Goal: Information Seeking & Learning: Learn about a topic

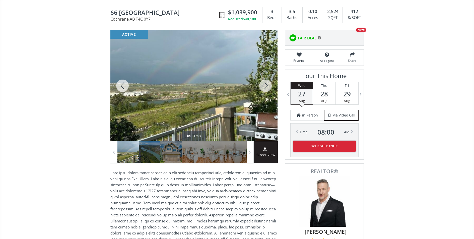
scroll to position [46, 0]
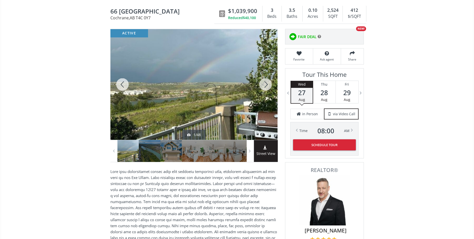
click at [233, 109] on div at bounding box center [193, 84] width 167 height 111
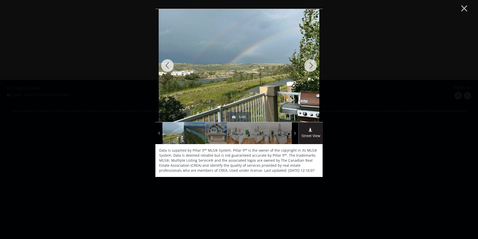
click at [262, 98] on img at bounding box center [239, 65] width 161 height 120
click at [312, 64] on div at bounding box center [310, 65] width 24 height 113
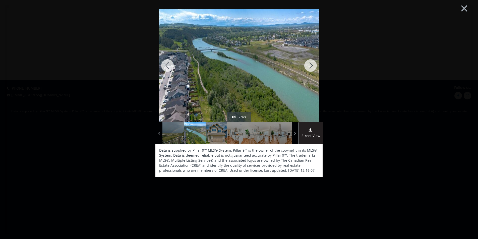
click at [312, 64] on div at bounding box center [310, 65] width 24 height 113
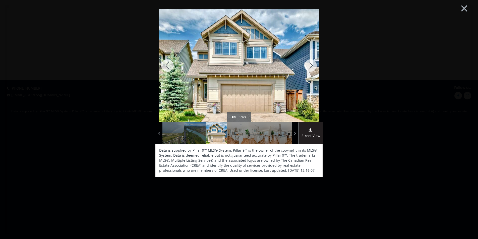
click at [312, 64] on div at bounding box center [310, 65] width 24 height 113
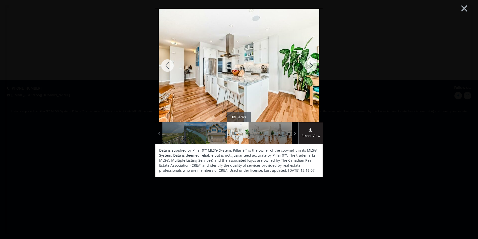
click at [312, 64] on div at bounding box center [310, 65] width 24 height 113
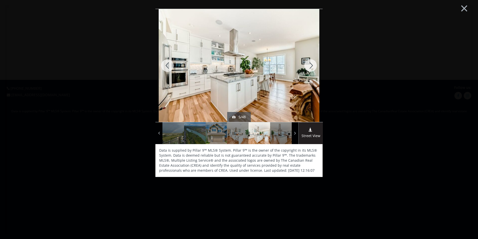
click at [312, 64] on div at bounding box center [310, 65] width 24 height 113
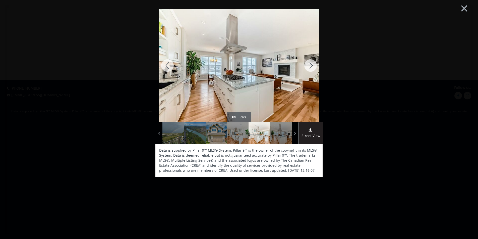
click at [312, 64] on div at bounding box center [310, 65] width 24 height 113
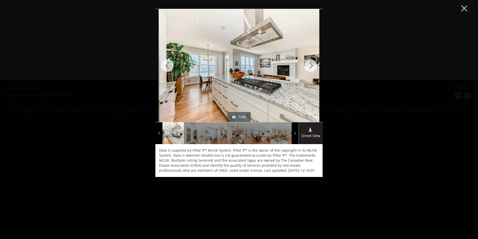
click at [312, 64] on div at bounding box center [310, 65] width 24 height 113
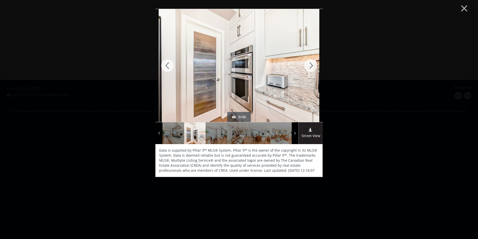
click at [312, 64] on div at bounding box center [310, 65] width 24 height 113
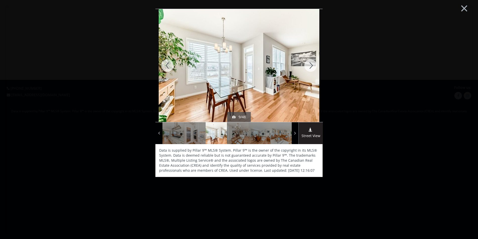
click at [312, 64] on div at bounding box center [310, 65] width 24 height 113
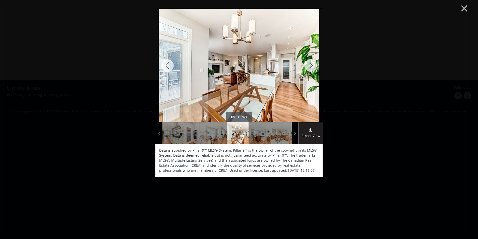
click at [312, 64] on div at bounding box center [310, 65] width 24 height 113
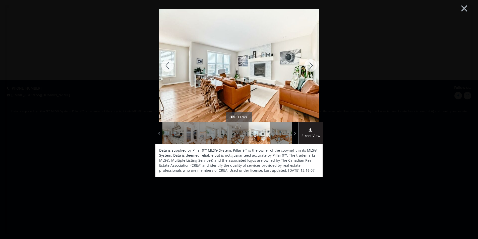
click at [312, 64] on div at bounding box center [310, 65] width 24 height 113
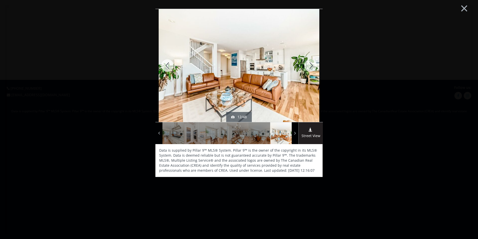
click at [312, 64] on div at bounding box center [310, 65] width 24 height 113
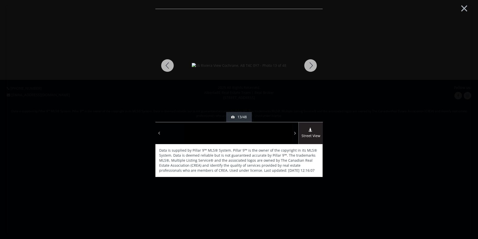
click at [312, 64] on div at bounding box center [310, 65] width 24 height 113
click at [312, 63] on div at bounding box center [310, 65] width 24 height 113
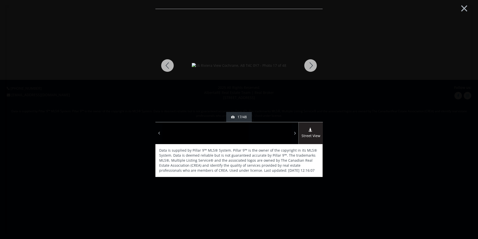
click at [312, 63] on div at bounding box center [310, 65] width 24 height 113
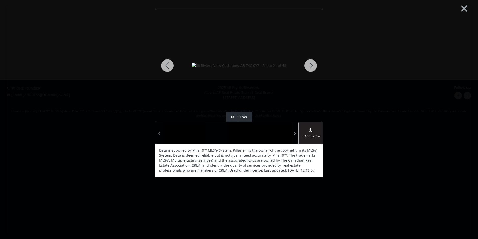
click at [312, 63] on div at bounding box center [310, 65] width 24 height 113
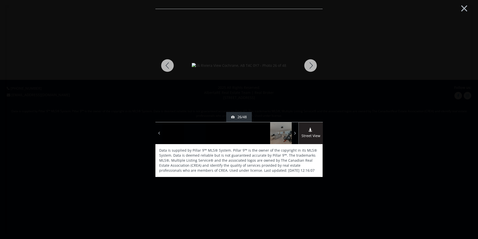
click at [312, 63] on div at bounding box center [310, 65] width 24 height 113
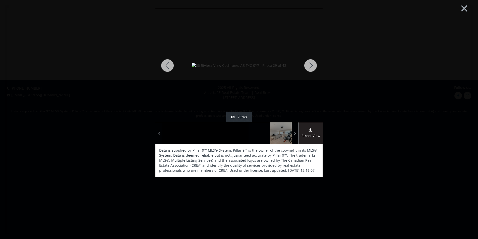
click at [312, 63] on div at bounding box center [310, 65] width 24 height 113
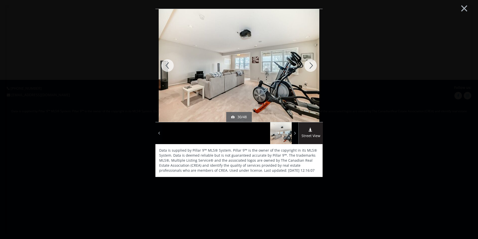
click at [312, 63] on div at bounding box center [310, 65] width 24 height 113
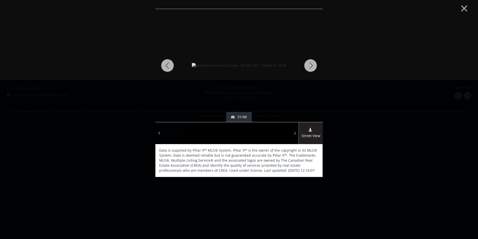
click at [312, 63] on div at bounding box center [310, 65] width 24 height 113
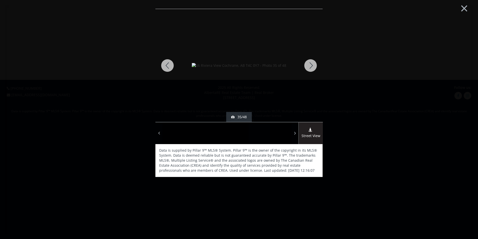
click at [312, 63] on div at bounding box center [310, 65] width 24 height 113
click at [462, 9] on button "×" at bounding box center [464, 7] width 28 height 21
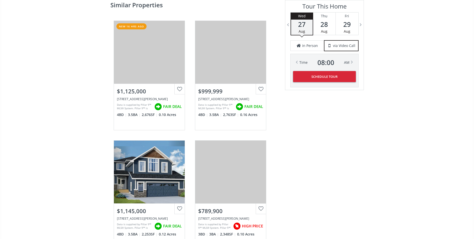
scroll to position [927, 0]
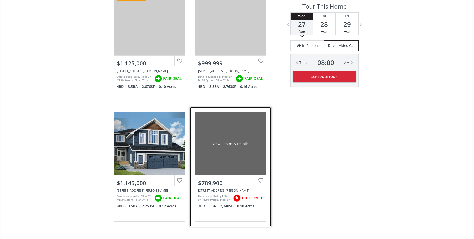
click at [234, 140] on div "View Photos & Details" at bounding box center [230, 143] width 71 height 63
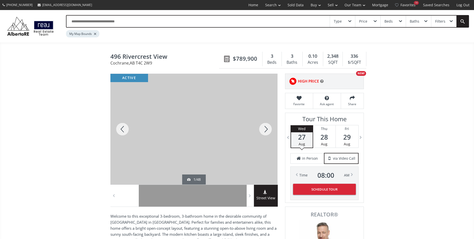
click at [268, 130] on div at bounding box center [266, 129] width 24 height 111
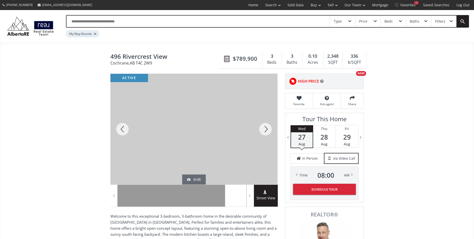
click at [268, 130] on div at bounding box center [266, 129] width 24 height 111
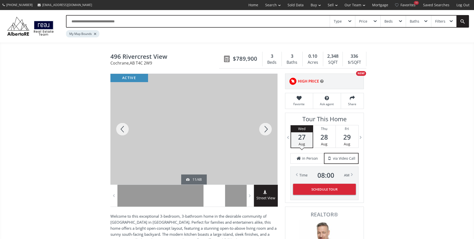
click at [268, 130] on div at bounding box center [266, 129] width 24 height 111
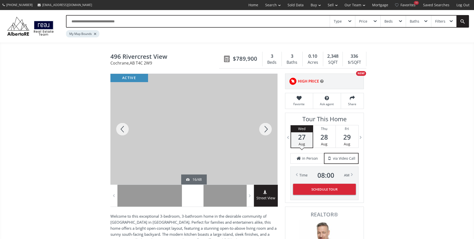
click at [268, 130] on div at bounding box center [266, 129] width 24 height 111
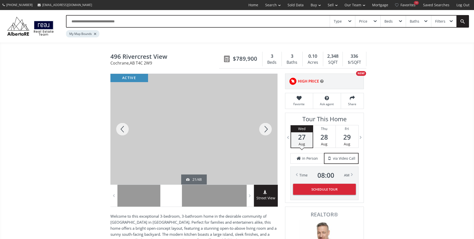
click at [268, 130] on div at bounding box center [266, 129] width 24 height 111
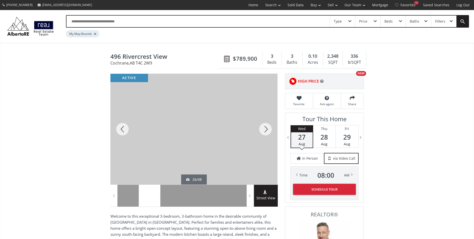
click at [268, 130] on div at bounding box center [266, 129] width 24 height 111
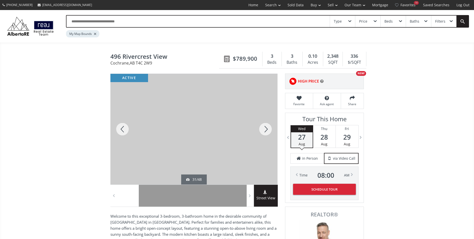
click at [268, 130] on div at bounding box center [266, 129] width 24 height 111
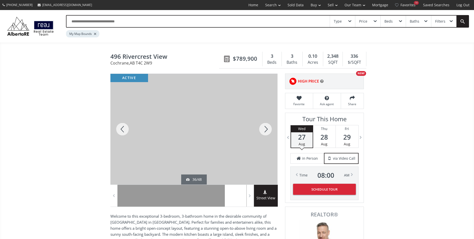
click at [268, 130] on div at bounding box center [266, 129] width 24 height 111
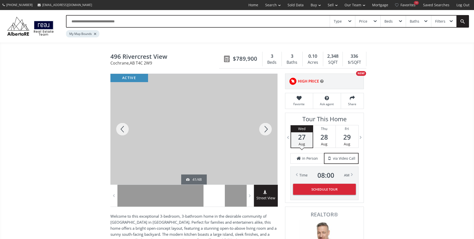
click at [268, 130] on div at bounding box center [266, 129] width 24 height 111
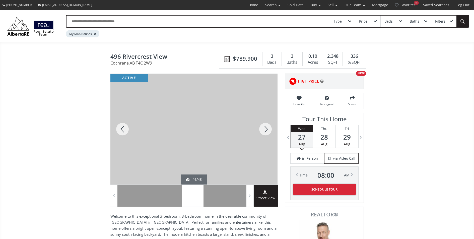
click at [268, 130] on div at bounding box center [266, 129] width 24 height 111
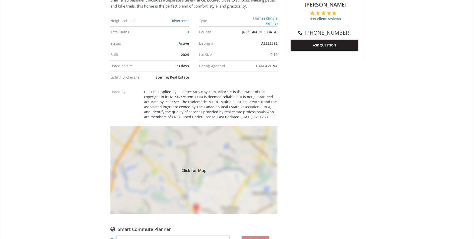
scroll to position [395, 0]
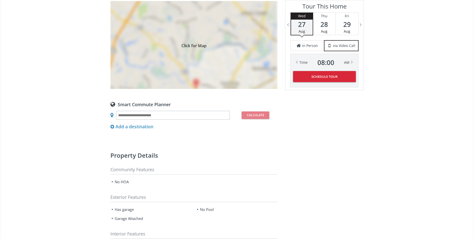
click at [198, 58] on div "Click for Map" at bounding box center [193, 45] width 167 height 88
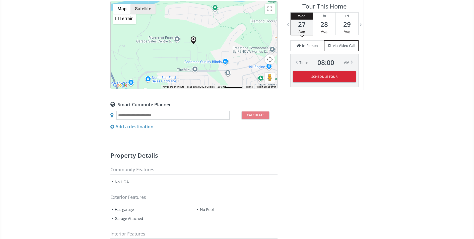
click at [138, 5] on button "Satellite" at bounding box center [143, 9] width 25 height 10
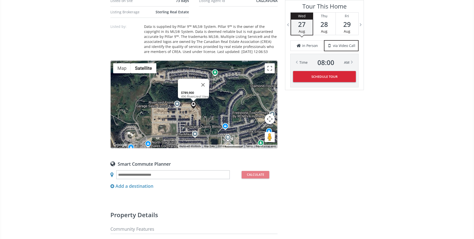
scroll to position [335, 0]
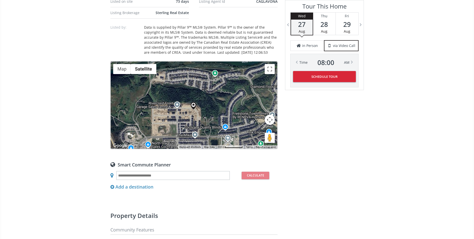
click at [202, 106] on div at bounding box center [194, 104] width 167 height 87
click at [268, 116] on button "Map camera controls" at bounding box center [270, 120] width 10 height 10
click at [261, 105] on button "Zoom in" at bounding box center [257, 107] width 10 height 10
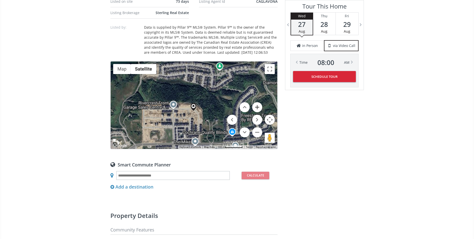
click at [261, 105] on button "Zoom in" at bounding box center [257, 107] width 10 height 10
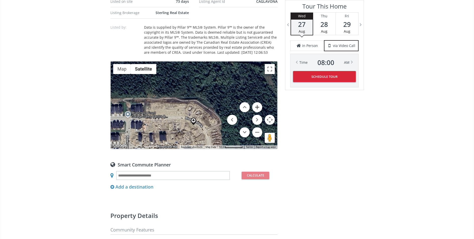
click at [261, 105] on button "Zoom in" at bounding box center [257, 107] width 10 height 10
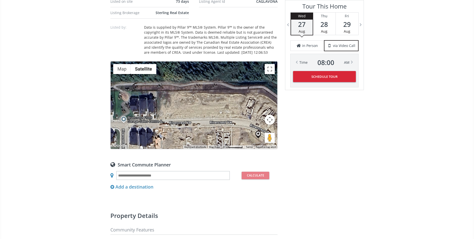
drag, startPoint x: 202, startPoint y: 121, endPoint x: 265, endPoint y: 111, distance: 64.5
click at [265, 111] on div at bounding box center [194, 104] width 167 height 87
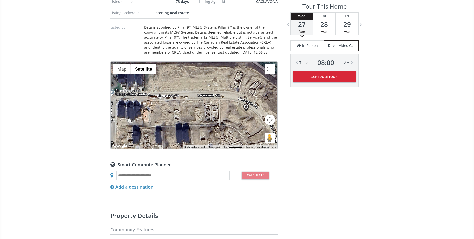
drag, startPoint x: 254, startPoint y: 126, endPoint x: 241, endPoint y: 99, distance: 30.2
click at [241, 99] on div at bounding box center [194, 104] width 167 height 87
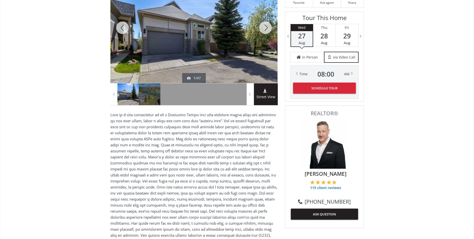
scroll to position [123, 0]
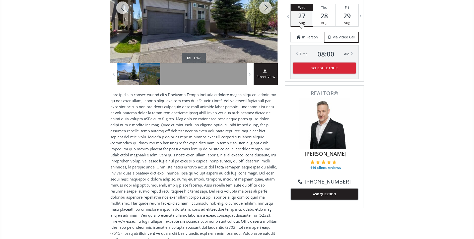
click at [326, 14] on span "28" at bounding box center [324, 15] width 22 height 7
click at [343, 17] on span "29" at bounding box center [347, 15] width 23 height 7
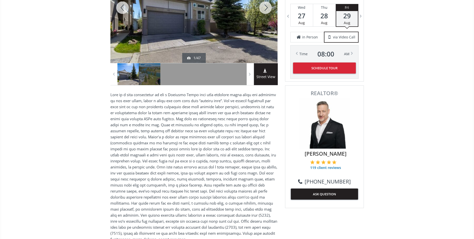
click at [330, 194] on button "ASK QUESTION" at bounding box center [324, 194] width 67 height 11
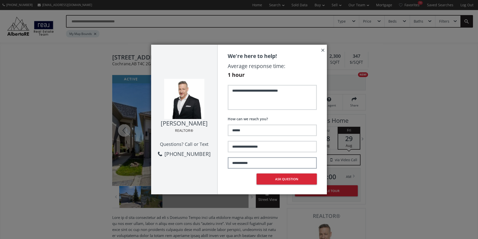
drag, startPoint x: 265, startPoint y: 163, endPoint x: 234, endPoint y: 162, distance: 30.4
click at [234, 162] on input "**********" at bounding box center [272, 163] width 89 height 12
click at [265, 161] on input "**********" at bounding box center [272, 163] width 89 height 12
type input "**"
click at [236, 163] on input "**********" at bounding box center [272, 163] width 89 height 12
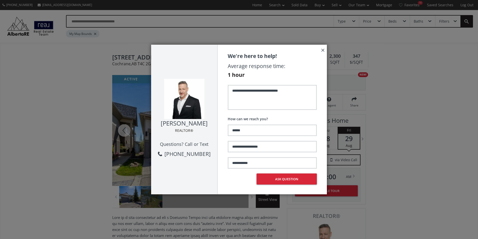
drag, startPoint x: 259, startPoint y: 161, endPoint x: 212, endPoint y: 162, distance: 47.2
click at [212, 162] on div "**********" at bounding box center [239, 120] width 176 height 150
type input "**********"
click at [306, 90] on textarea "**********" at bounding box center [272, 97] width 89 height 25
type textarea "**********"
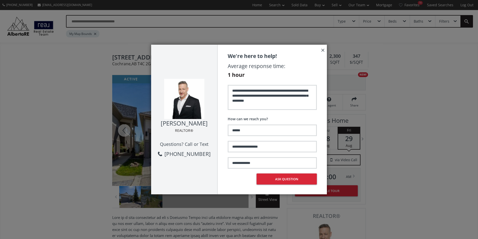
click at [365, 30] on div "**********" at bounding box center [239, 119] width 478 height 239
click at [281, 179] on button "Ask question" at bounding box center [287, 178] width 60 height 11
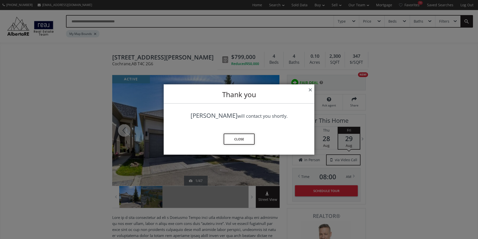
click at [241, 135] on button "Close" at bounding box center [239, 139] width 31 height 11
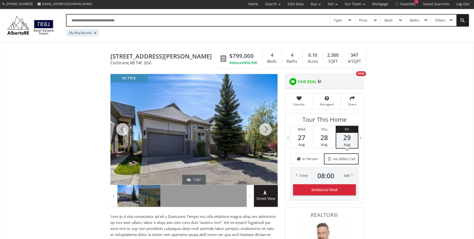
scroll to position [4, 0]
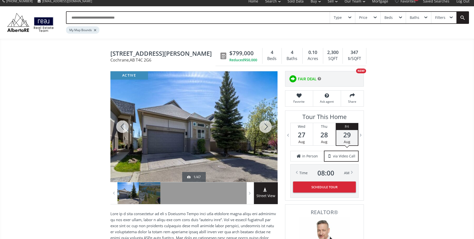
click at [359, 69] on div "NEW!" at bounding box center [361, 71] width 10 height 5
click at [296, 77] on img at bounding box center [293, 79] width 10 height 10
click at [320, 78] on icon at bounding box center [320, 79] width 4 height 4
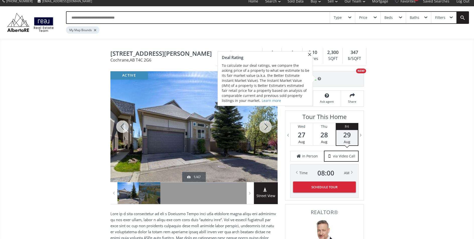
click at [171, 52] on span "102 Crawford Drive" at bounding box center [164, 54] width 108 height 8
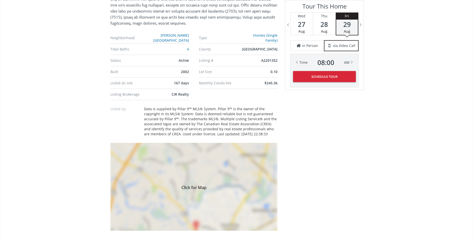
scroll to position [339, 0]
click at [325, 29] on span "Aug" at bounding box center [324, 31] width 7 height 5
click at [311, 48] on div "in Person" at bounding box center [307, 45] width 34 height 11
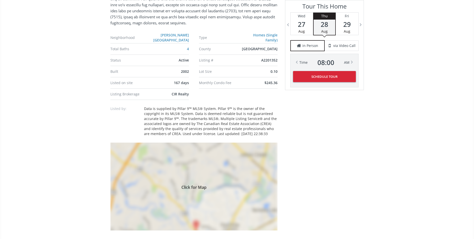
click at [351, 62] on div at bounding box center [352, 61] width 5 height 5
click at [327, 77] on button "Schedule Tour" at bounding box center [324, 76] width 63 height 11
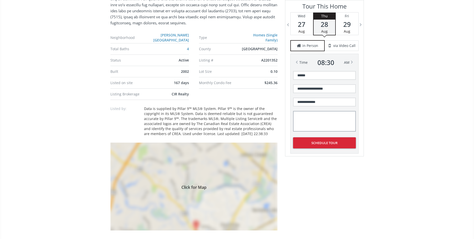
click at [326, 120] on textarea at bounding box center [324, 121] width 63 height 21
type textarea "**********"
click at [322, 143] on button "Schedule Tour" at bounding box center [324, 142] width 63 height 11
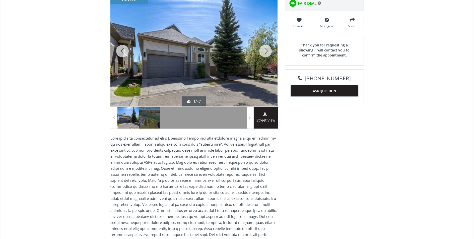
scroll to position [0, 0]
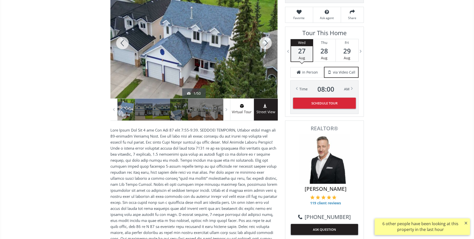
scroll to position [60, 0]
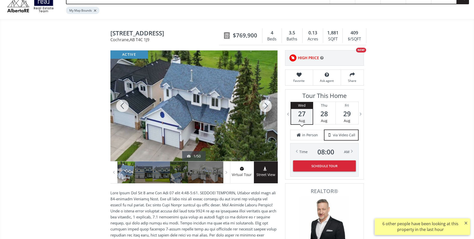
scroll to position [16, 0]
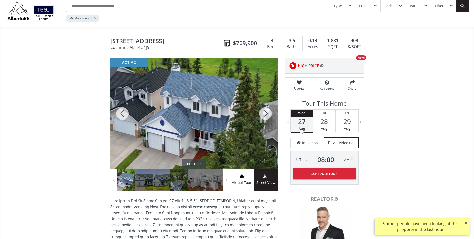
click at [226, 132] on div at bounding box center [193, 113] width 167 height 111
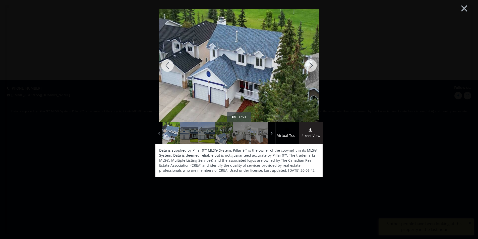
click at [312, 65] on div at bounding box center [310, 65] width 24 height 113
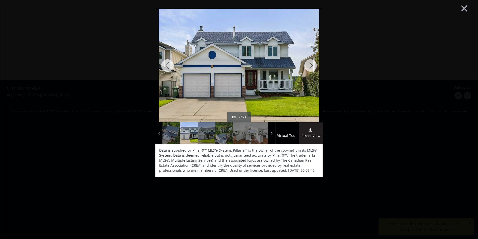
click at [312, 65] on div at bounding box center [310, 65] width 24 height 113
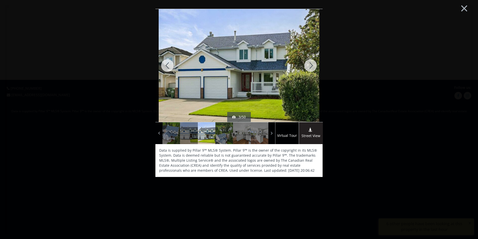
click at [312, 65] on div at bounding box center [310, 65] width 24 height 113
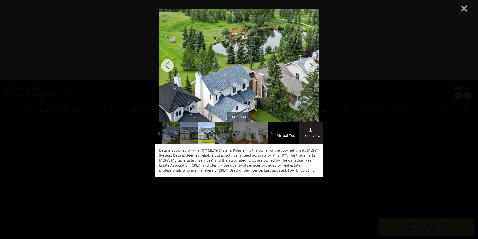
click at [312, 65] on div at bounding box center [310, 65] width 24 height 113
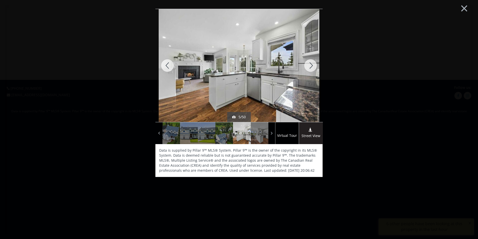
click at [312, 65] on div at bounding box center [310, 65] width 24 height 113
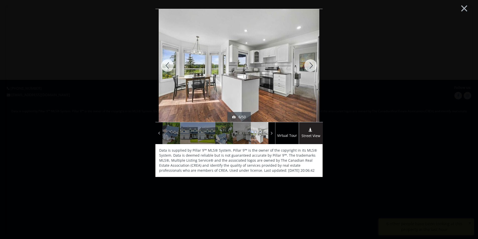
click at [312, 65] on div at bounding box center [310, 65] width 24 height 113
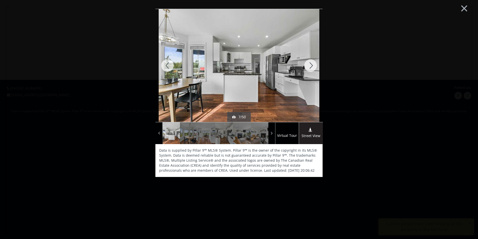
click at [312, 65] on div at bounding box center [310, 65] width 24 height 113
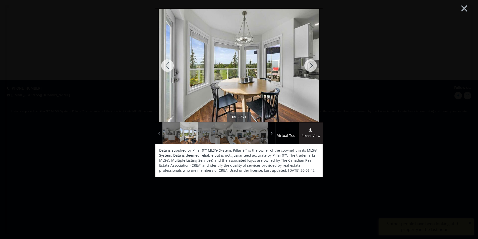
click at [312, 65] on div at bounding box center [310, 65] width 24 height 113
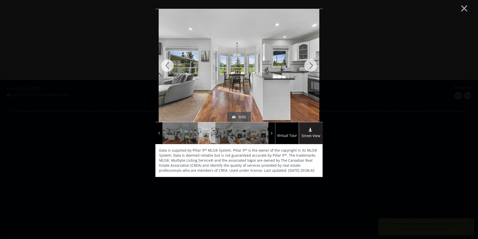
click at [312, 65] on div at bounding box center [310, 65] width 24 height 113
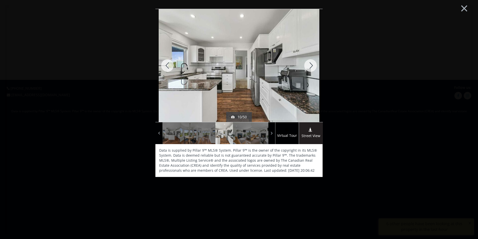
click at [312, 65] on div at bounding box center [310, 65] width 24 height 113
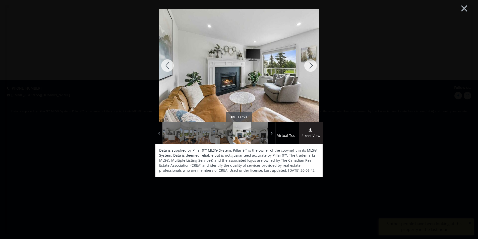
click at [312, 65] on div at bounding box center [310, 65] width 24 height 113
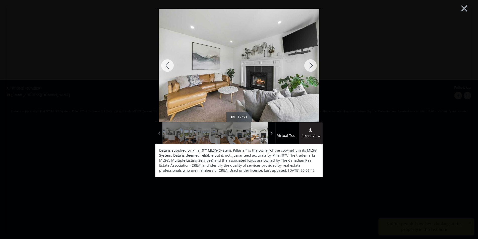
click at [312, 65] on div at bounding box center [310, 65] width 24 height 113
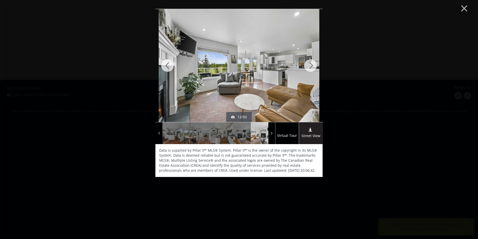
click at [312, 65] on div at bounding box center [310, 65] width 24 height 113
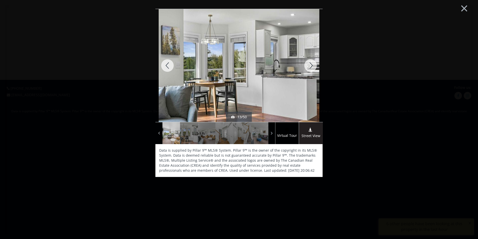
click at [312, 65] on div at bounding box center [310, 65] width 24 height 113
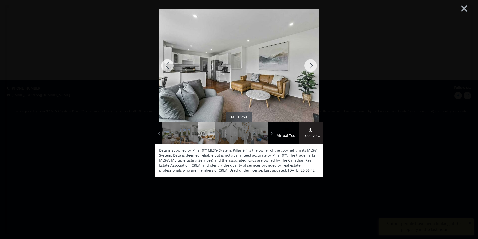
click at [312, 65] on div at bounding box center [310, 65] width 24 height 113
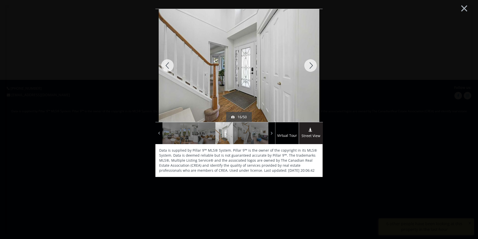
click at [312, 65] on div at bounding box center [310, 65] width 24 height 113
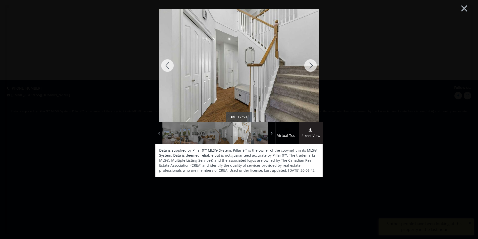
click at [312, 65] on div at bounding box center [310, 65] width 24 height 113
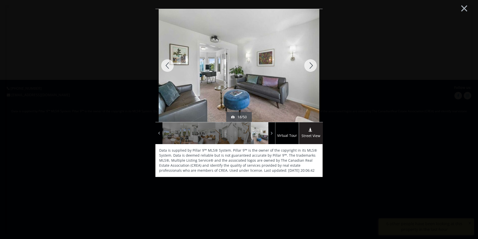
click at [312, 65] on div at bounding box center [310, 65] width 24 height 113
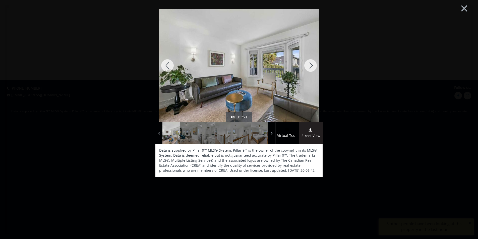
click at [312, 65] on div at bounding box center [310, 65] width 24 height 113
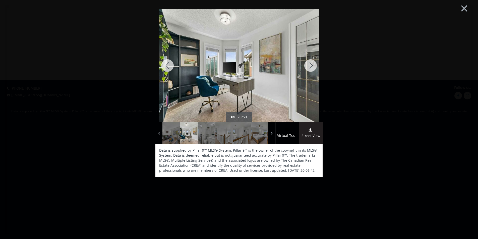
drag, startPoint x: 312, startPoint y: 65, endPoint x: 307, endPoint y: 91, distance: 26.0
click at [307, 91] on div at bounding box center [310, 65] width 24 height 113
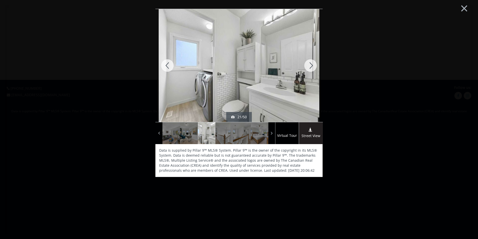
click at [309, 68] on div at bounding box center [310, 65] width 24 height 113
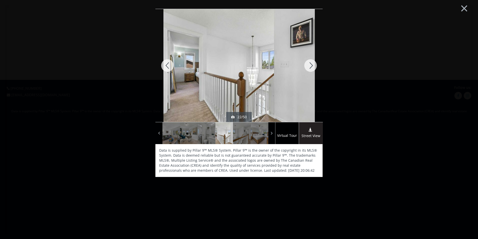
click at [309, 68] on div at bounding box center [310, 65] width 24 height 113
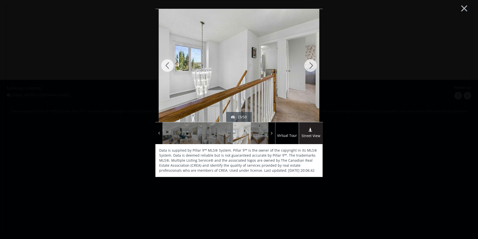
click at [309, 68] on div at bounding box center [310, 65] width 24 height 113
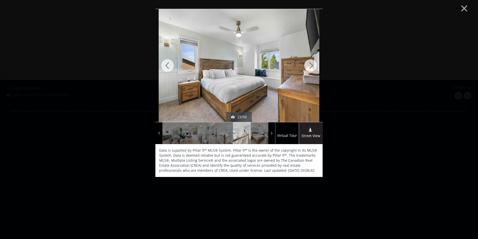
click at [309, 68] on div at bounding box center [310, 65] width 24 height 113
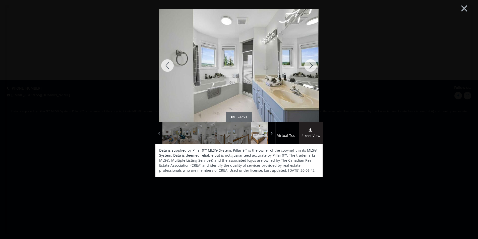
click at [309, 68] on div at bounding box center [310, 65] width 24 height 113
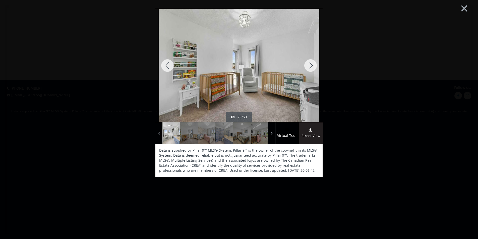
click at [309, 68] on div at bounding box center [310, 65] width 24 height 113
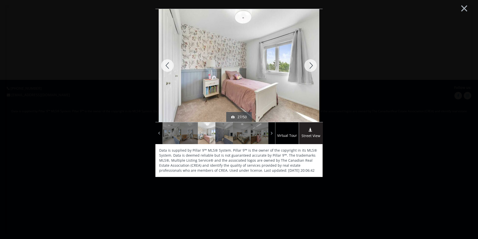
click at [309, 68] on div at bounding box center [310, 65] width 24 height 113
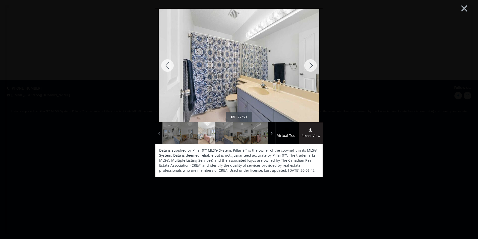
click at [309, 68] on div at bounding box center [310, 65] width 24 height 113
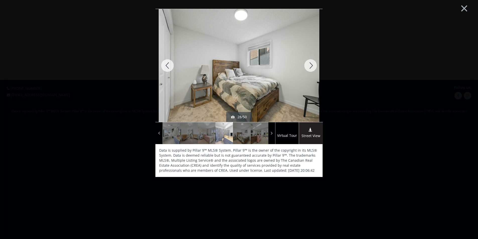
click at [309, 68] on div at bounding box center [310, 65] width 24 height 113
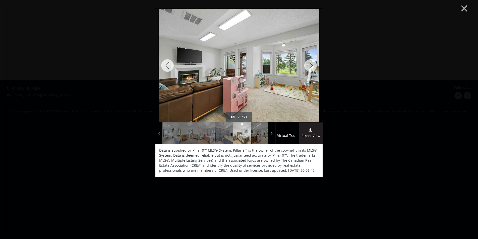
click at [309, 68] on div at bounding box center [310, 65] width 24 height 113
click at [465, 5] on button "×" at bounding box center [464, 7] width 28 height 21
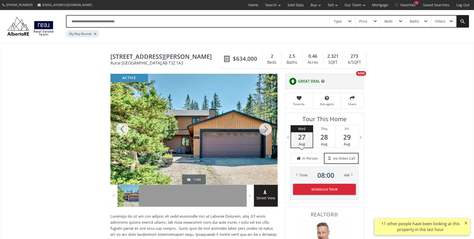
click at [262, 130] on div at bounding box center [266, 129] width 24 height 111
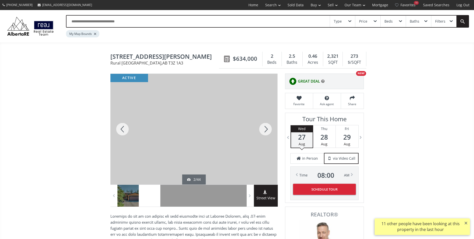
click at [262, 130] on div at bounding box center [266, 129] width 24 height 111
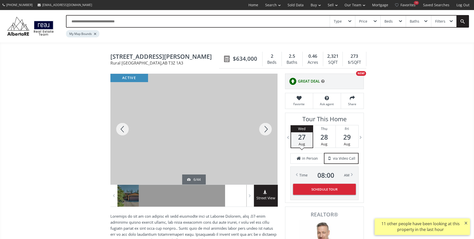
click at [262, 130] on div at bounding box center [266, 129] width 24 height 111
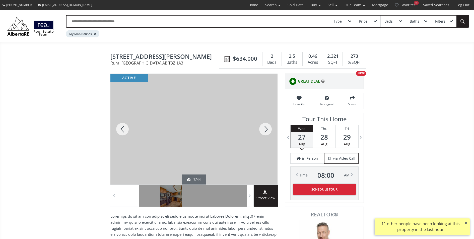
click at [262, 130] on div at bounding box center [266, 129] width 24 height 111
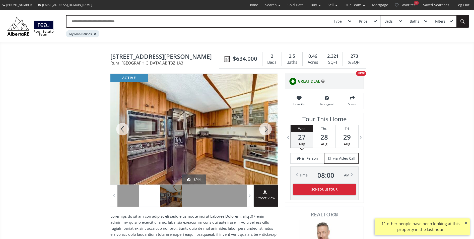
click at [262, 130] on div at bounding box center [266, 129] width 24 height 111
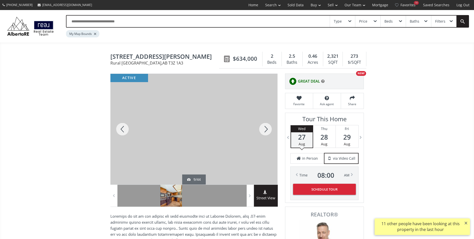
click at [262, 130] on div at bounding box center [266, 129] width 24 height 111
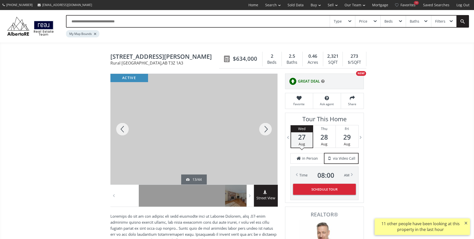
click at [262, 130] on div at bounding box center [266, 129] width 24 height 111
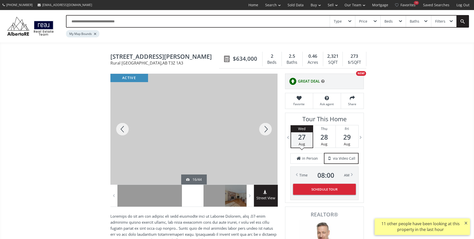
click at [262, 130] on div at bounding box center [266, 129] width 24 height 111
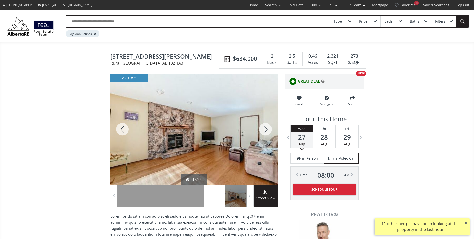
click at [262, 130] on div at bounding box center [266, 129] width 24 height 111
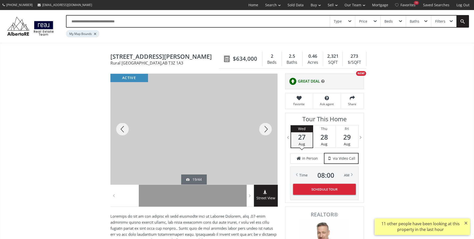
click at [262, 130] on div at bounding box center [266, 129] width 24 height 111
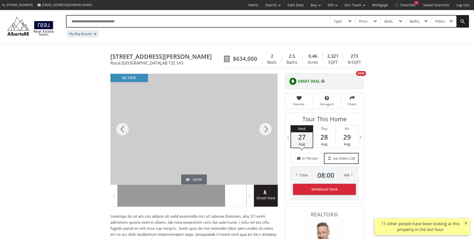
click at [262, 130] on div at bounding box center [266, 129] width 24 height 111
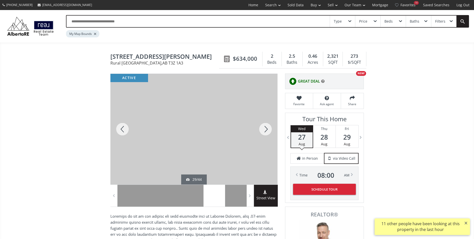
click at [262, 130] on div at bounding box center [266, 129] width 24 height 111
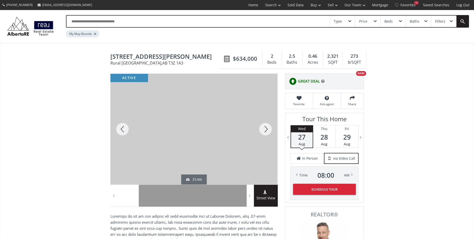
click at [262, 130] on div at bounding box center [266, 129] width 24 height 111
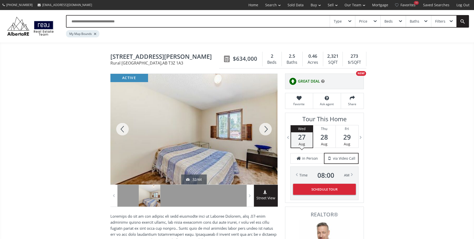
click at [262, 130] on div at bounding box center [266, 129] width 24 height 111
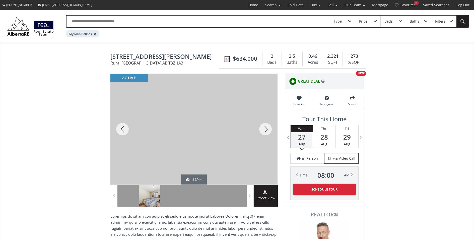
click at [262, 130] on div at bounding box center [266, 129] width 24 height 111
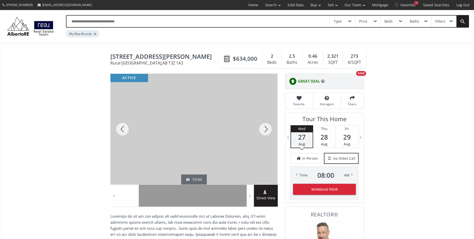
click at [262, 130] on div at bounding box center [266, 129] width 24 height 111
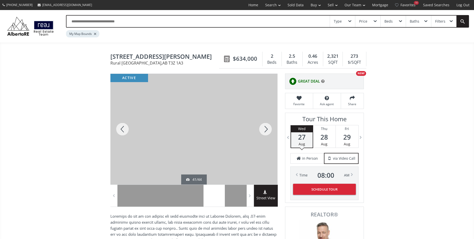
click at [262, 130] on div at bounding box center [266, 129] width 24 height 111
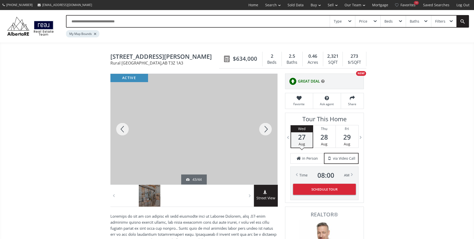
click at [262, 130] on div at bounding box center [266, 129] width 24 height 111
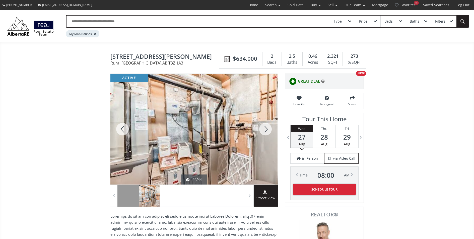
click at [262, 130] on div at bounding box center [266, 129] width 24 height 111
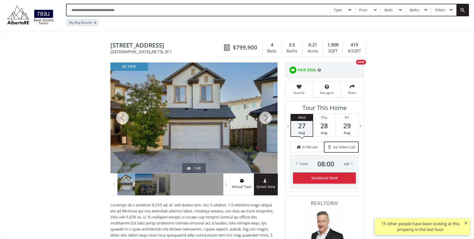
scroll to position [12, 0]
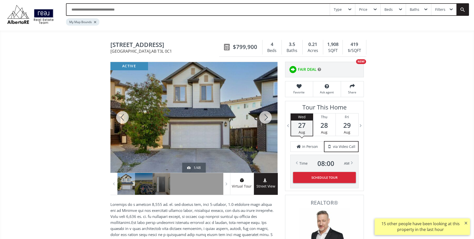
click at [124, 119] on div at bounding box center [122, 117] width 24 height 111
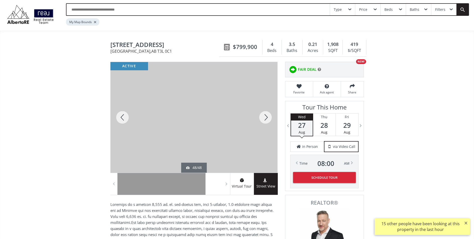
click at [124, 119] on div at bounding box center [122, 117] width 24 height 111
click at [125, 120] on div at bounding box center [122, 117] width 24 height 111
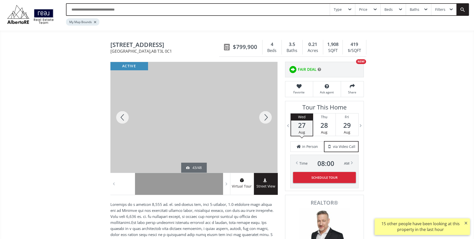
click at [125, 120] on div at bounding box center [122, 117] width 24 height 111
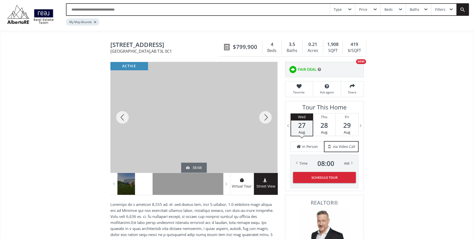
click at [125, 120] on div at bounding box center [122, 117] width 24 height 111
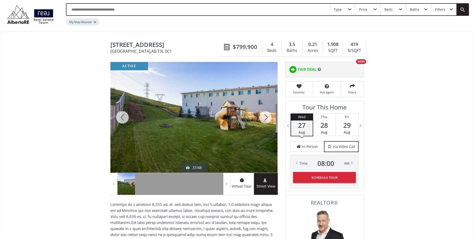
click at [125, 120] on div at bounding box center [122, 117] width 24 height 111
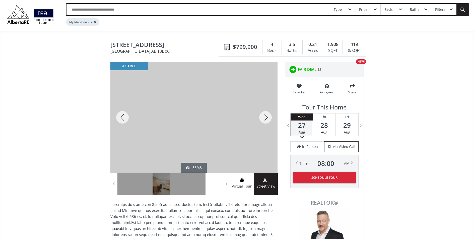
click at [125, 120] on div at bounding box center [122, 117] width 24 height 111
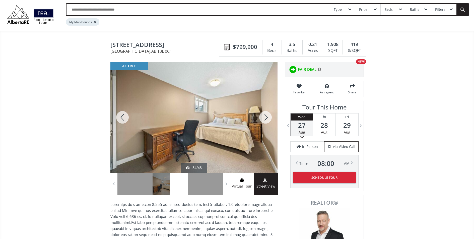
click at [125, 120] on div at bounding box center [122, 117] width 24 height 111
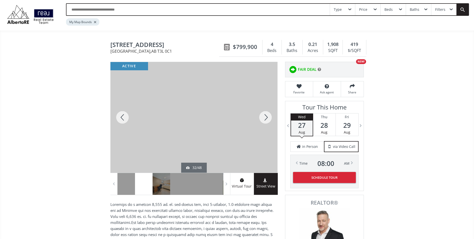
click at [125, 120] on div at bounding box center [122, 117] width 24 height 111
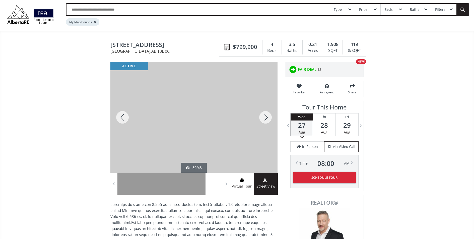
click at [125, 120] on div at bounding box center [122, 117] width 24 height 111
click at [126, 120] on div at bounding box center [122, 117] width 24 height 111
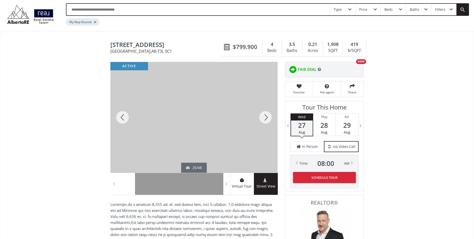
click at [126, 120] on div at bounding box center [122, 117] width 24 height 111
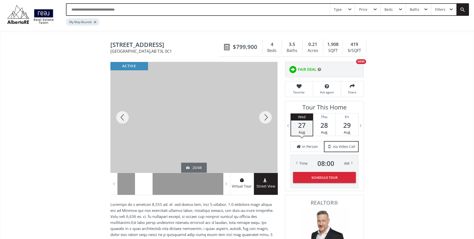
click at [126, 120] on div at bounding box center [122, 117] width 24 height 111
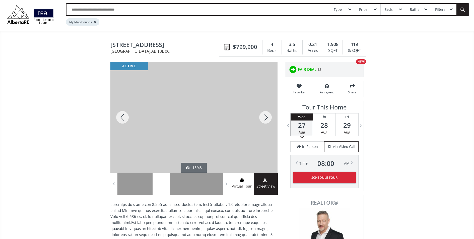
click at [126, 120] on div at bounding box center [122, 117] width 24 height 111
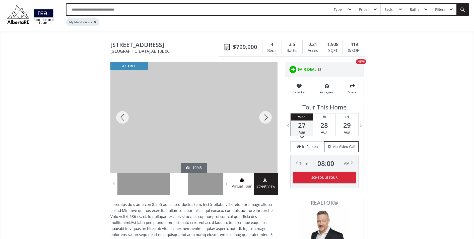
click at [126, 120] on div at bounding box center [122, 117] width 24 height 111
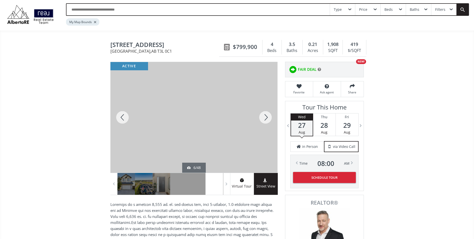
click at [126, 120] on div at bounding box center [122, 117] width 24 height 111
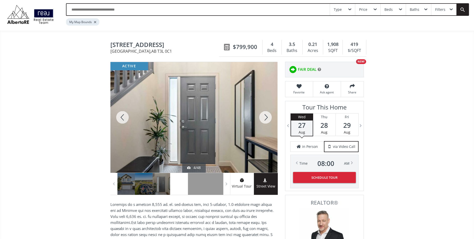
click at [126, 120] on div at bounding box center [122, 117] width 24 height 111
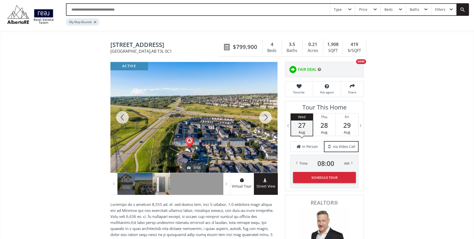
click at [126, 120] on div at bounding box center [122, 117] width 24 height 111
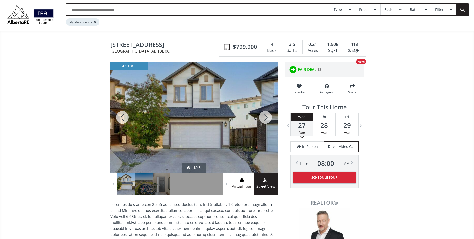
click at [264, 116] on div at bounding box center [266, 117] width 24 height 111
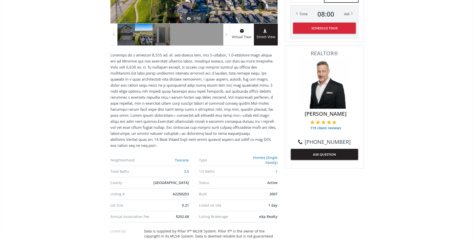
scroll to position [297, 0]
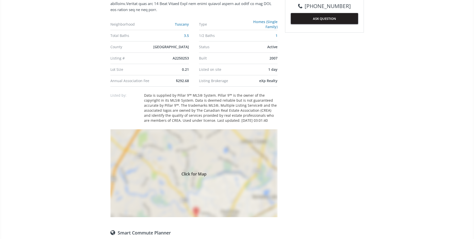
click at [187, 182] on div "Click for Map" at bounding box center [193, 173] width 167 height 88
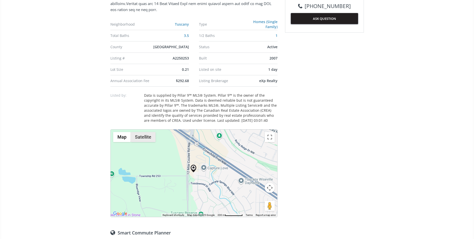
click at [140, 136] on button "Satellite" at bounding box center [143, 137] width 25 height 10
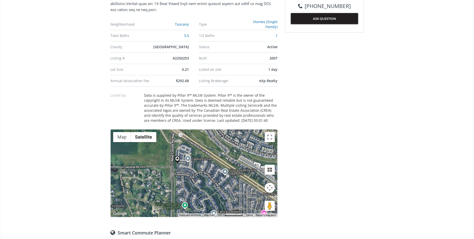
drag, startPoint x: 203, startPoint y: 170, endPoint x: 187, endPoint y: 161, distance: 18.0
click at [187, 161] on div at bounding box center [194, 173] width 167 height 87
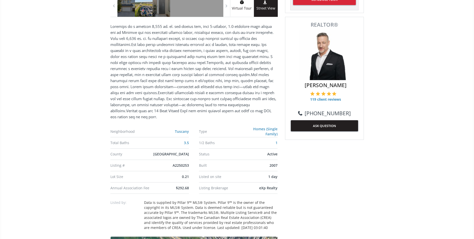
scroll to position [345, 0]
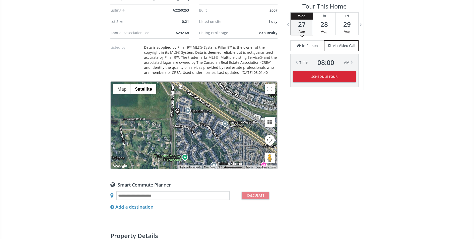
click at [271, 143] on button "Map camera controls" at bounding box center [270, 140] width 10 height 10
click at [259, 128] on button "Zoom in" at bounding box center [257, 127] width 10 height 10
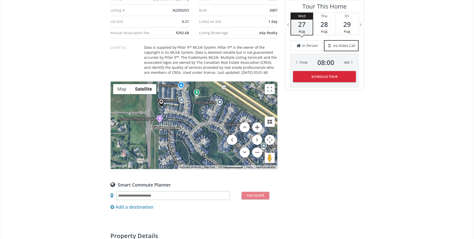
click at [258, 128] on button "Zoom in" at bounding box center [257, 127] width 10 height 10
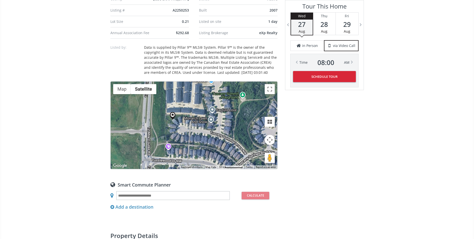
drag, startPoint x: 172, startPoint y: 115, endPoint x: 216, endPoint y: 148, distance: 54.7
click at [216, 148] on div at bounding box center [194, 125] width 167 height 87
click at [269, 139] on button "Map camera controls" at bounding box center [270, 140] width 10 height 10
click at [261, 128] on button "Zoom in" at bounding box center [257, 127] width 10 height 10
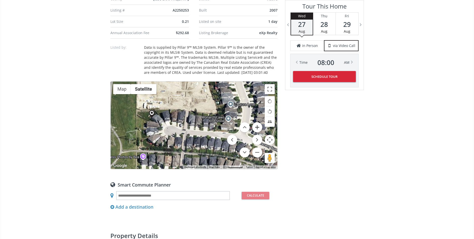
click at [261, 128] on button "Zoom in" at bounding box center [257, 127] width 10 height 10
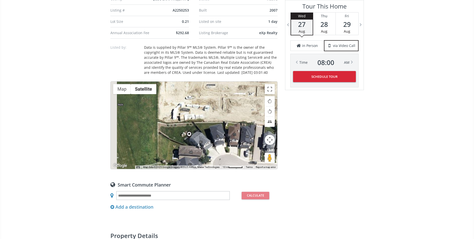
drag, startPoint x: 162, startPoint y: 136, endPoint x: 242, endPoint y: 165, distance: 85.0
click at [242, 165] on div at bounding box center [194, 125] width 167 height 87
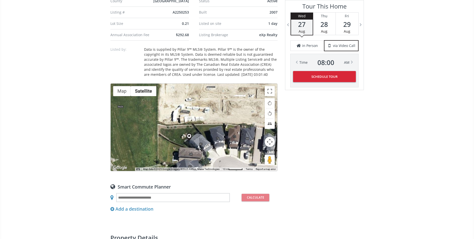
click at [270, 146] on button "Map camera controls" at bounding box center [270, 142] width 10 height 10
click at [262, 153] on button "Zoom out" at bounding box center [257, 154] width 10 height 10
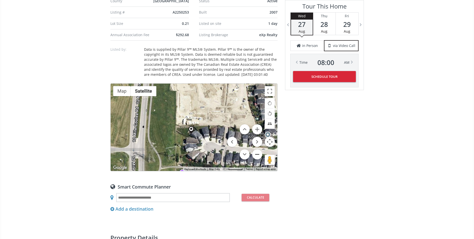
click at [262, 153] on button "Zoom out" at bounding box center [257, 154] width 10 height 10
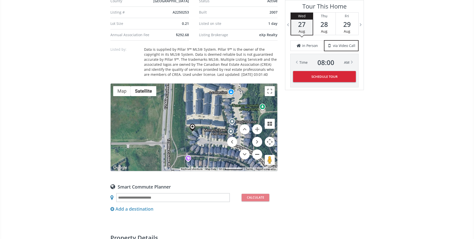
click at [262, 153] on button "Zoom out" at bounding box center [257, 154] width 10 height 10
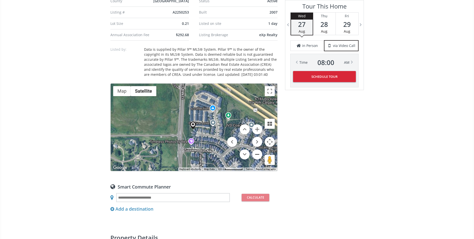
click at [262, 153] on button "Zoom out" at bounding box center [257, 154] width 10 height 10
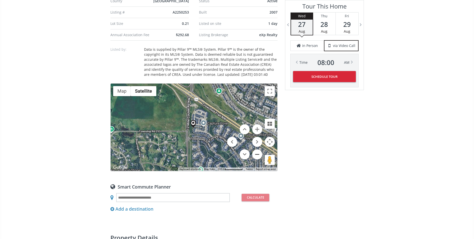
click at [262, 153] on button "Zoom out" at bounding box center [257, 154] width 10 height 10
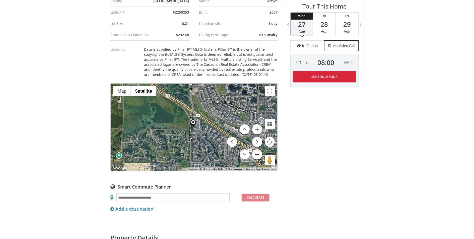
click at [262, 153] on button "Zoom out" at bounding box center [257, 154] width 10 height 10
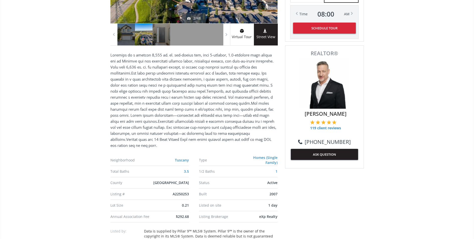
scroll to position [0, 0]
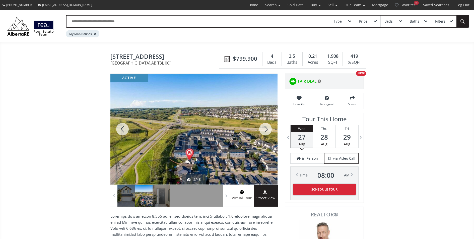
click at [208, 131] on div at bounding box center [193, 129] width 167 height 111
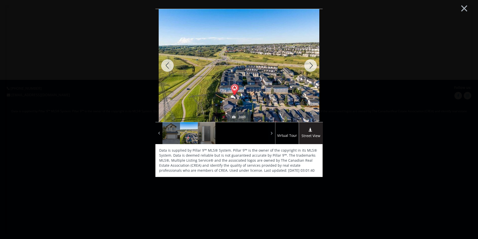
click at [309, 65] on div at bounding box center [310, 65] width 24 height 113
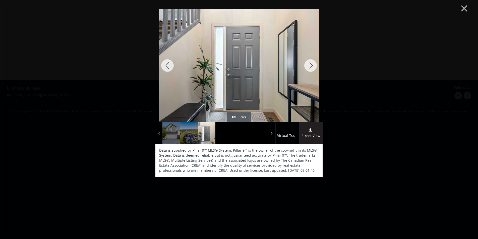
click at [309, 65] on div at bounding box center [310, 65] width 24 height 113
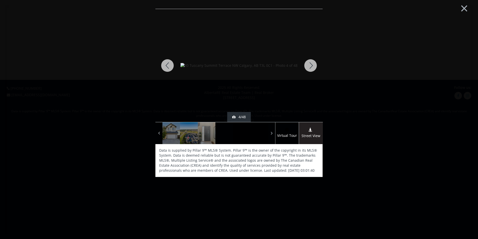
click at [169, 64] on div at bounding box center [167, 65] width 24 height 113
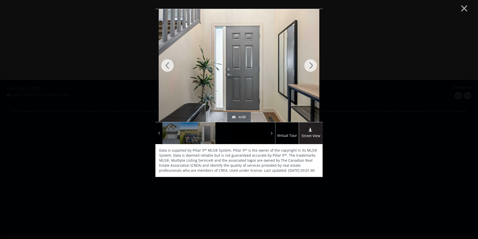
click at [169, 64] on div at bounding box center [167, 65] width 24 height 113
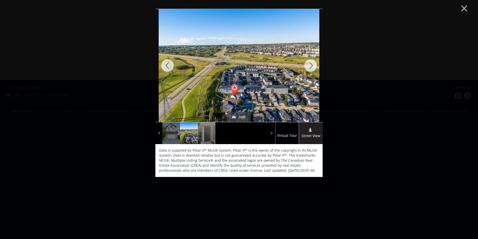
click at [169, 64] on div at bounding box center [167, 65] width 24 height 113
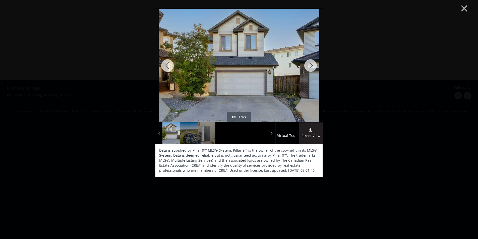
click at [169, 64] on div at bounding box center [167, 65] width 24 height 113
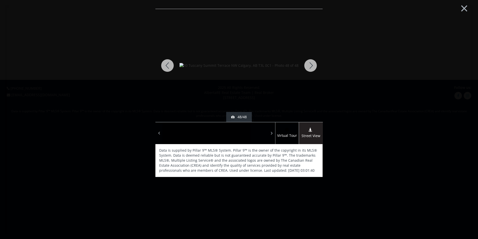
click at [169, 64] on div at bounding box center [167, 65] width 24 height 113
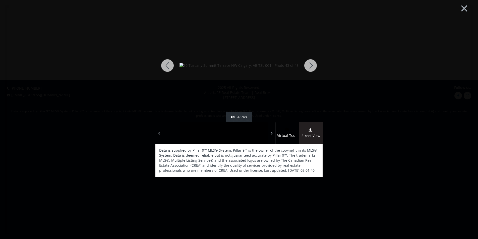
click at [169, 64] on div at bounding box center [167, 65] width 24 height 113
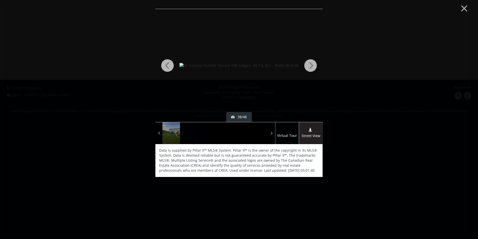
click at [169, 64] on div at bounding box center [167, 65] width 24 height 113
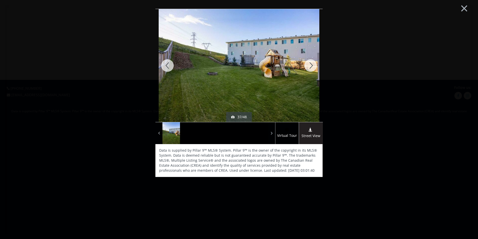
click at [169, 64] on div at bounding box center [167, 65] width 24 height 113
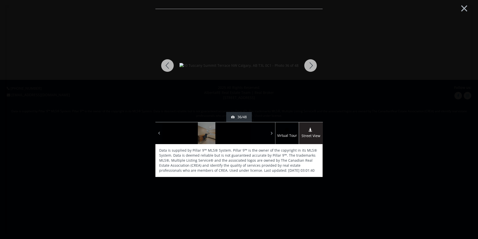
click at [169, 64] on div at bounding box center [167, 65] width 24 height 113
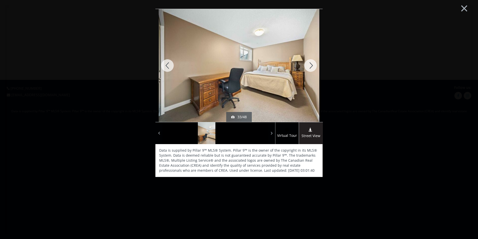
click at [169, 64] on div at bounding box center [167, 65] width 24 height 113
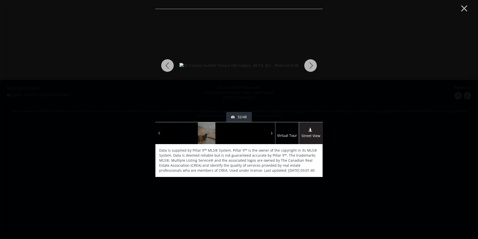
click at [169, 64] on div at bounding box center [167, 65] width 24 height 113
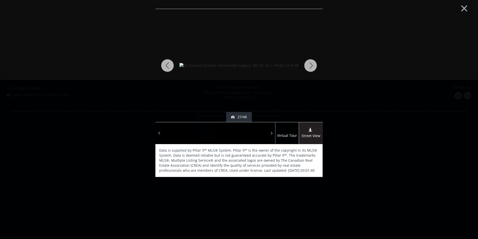
click at [169, 64] on div at bounding box center [167, 65] width 24 height 113
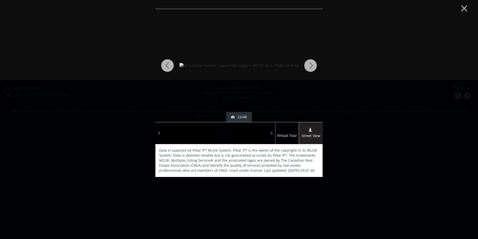
click at [169, 64] on div at bounding box center [167, 65] width 24 height 113
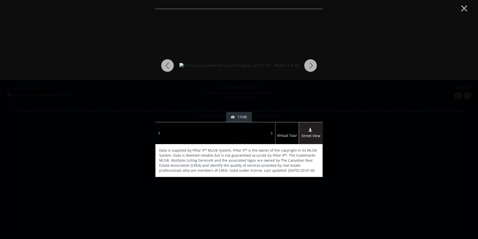
click at [169, 64] on div at bounding box center [167, 65] width 24 height 113
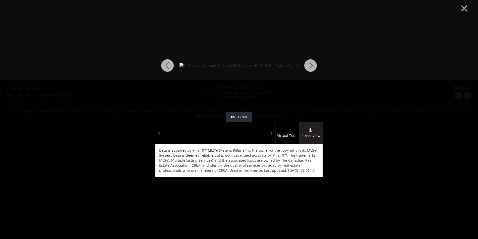
click at [169, 64] on div at bounding box center [167, 65] width 24 height 113
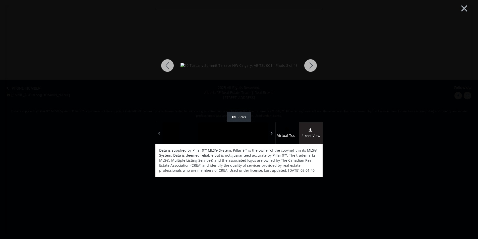
click at [169, 64] on div at bounding box center [167, 65] width 24 height 113
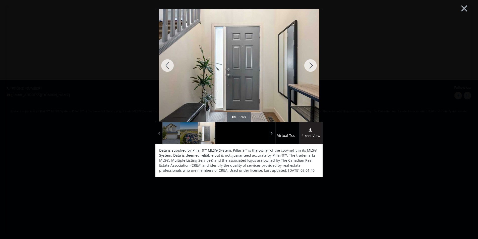
click at [169, 64] on div at bounding box center [167, 65] width 24 height 113
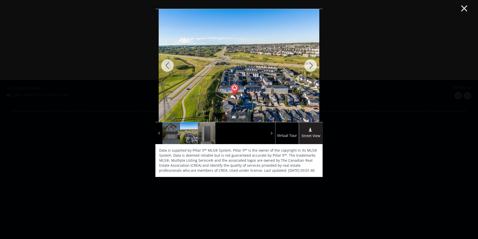
click at [466, 9] on button "×" at bounding box center [464, 7] width 28 height 21
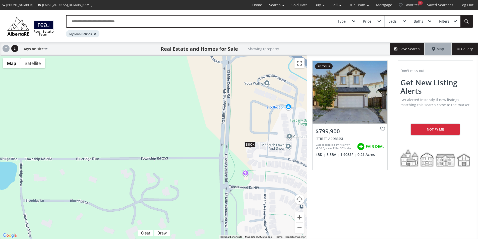
drag, startPoint x: 251, startPoint y: 114, endPoint x: 260, endPoint y: 159, distance: 45.4
click at [260, 159] on div "$800K" at bounding box center [153, 147] width 307 height 183
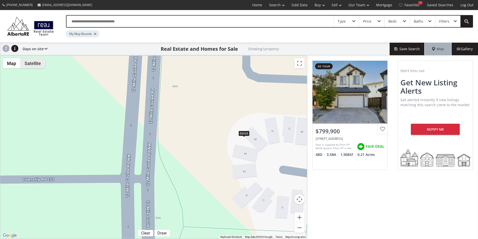
click at [37, 65] on button "Satellite" at bounding box center [32, 63] width 25 height 10
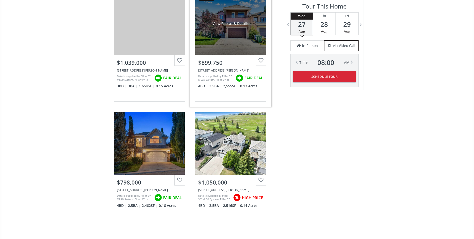
scroll to position [846, 0]
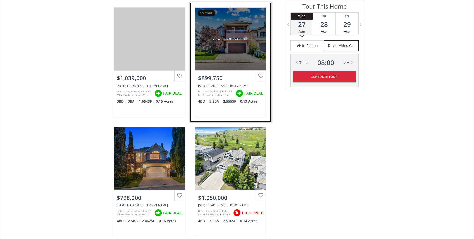
click at [239, 52] on div "View Photos & Details" at bounding box center [230, 39] width 71 height 63
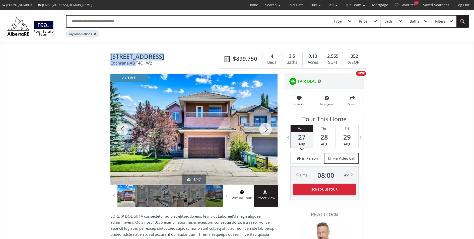
click at [267, 131] on div at bounding box center [266, 129] width 24 height 111
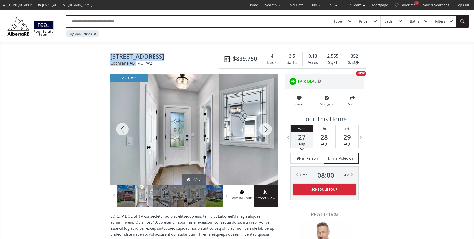
click at [267, 131] on div at bounding box center [266, 129] width 24 height 111
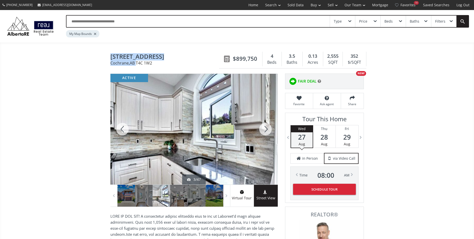
click at [267, 131] on div at bounding box center [266, 129] width 24 height 111
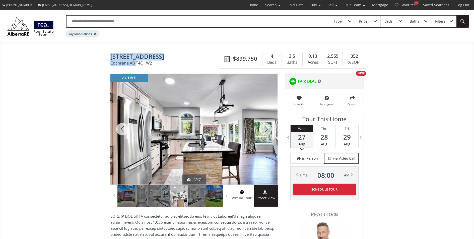
click at [267, 131] on div at bounding box center [266, 129] width 24 height 111
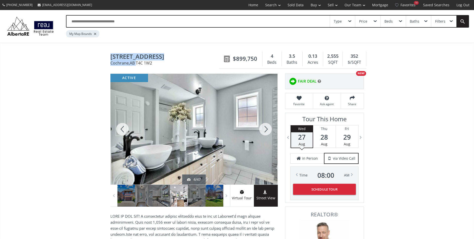
click at [267, 131] on div at bounding box center [266, 129] width 24 height 111
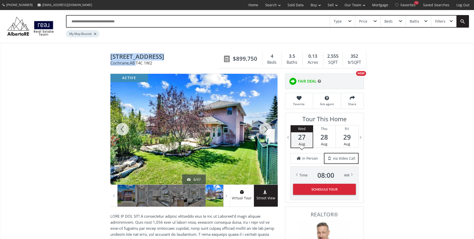
click at [267, 131] on div at bounding box center [266, 129] width 24 height 111
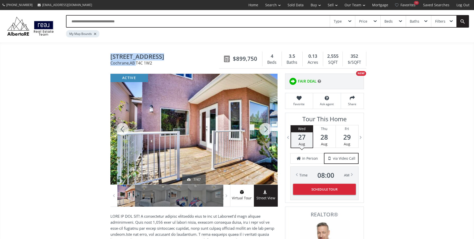
click at [267, 131] on div at bounding box center [266, 129] width 24 height 111
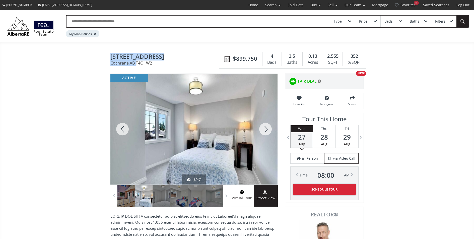
click at [267, 131] on div at bounding box center [266, 129] width 24 height 111
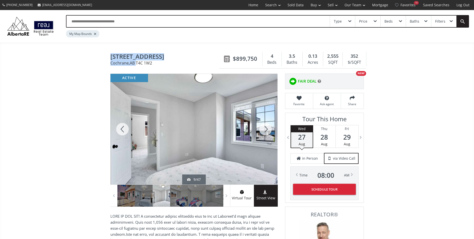
click at [267, 131] on div at bounding box center [266, 129] width 24 height 111
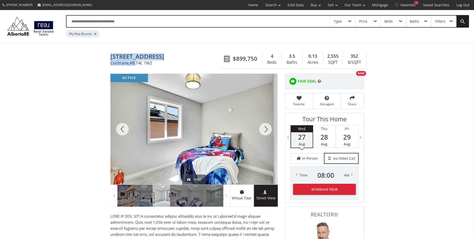
click at [267, 131] on div at bounding box center [266, 129] width 24 height 111
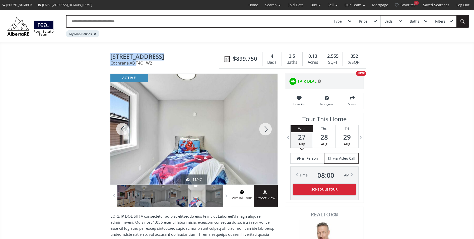
click at [267, 131] on div at bounding box center [266, 129] width 24 height 111
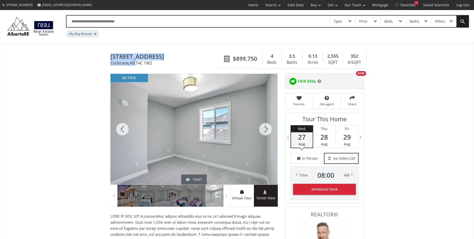
click at [267, 131] on div at bounding box center [266, 129] width 24 height 111
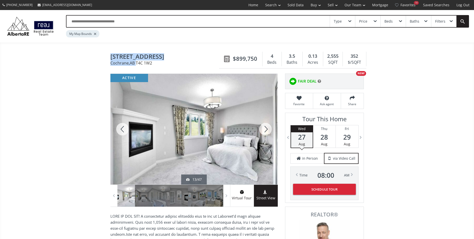
click at [123, 129] on div at bounding box center [122, 129] width 24 height 111
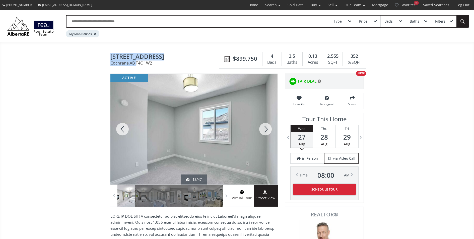
click at [123, 129] on div at bounding box center [122, 129] width 24 height 111
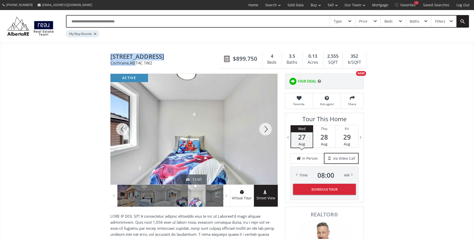
click at [123, 129] on div at bounding box center [122, 129] width 24 height 111
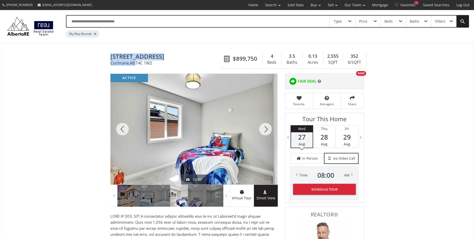
click at [123, 129] on div at bounding box center [122, 129] width 24 height 111
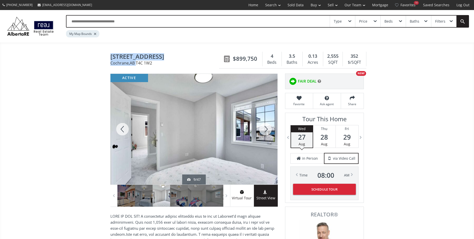
click at [268, 130] on div at bounding box center [266, 129] width 24 height 111
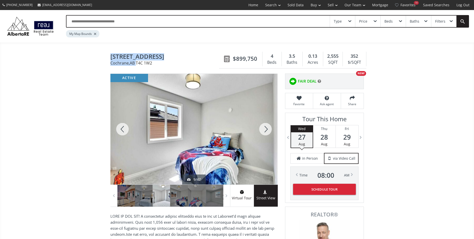
click at [268, 130] on div at bounding box center [266, 129] width 24 height 111
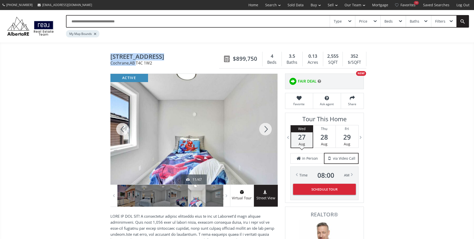
click at [268, 130] on div at bounding box center [266, 129] width 24 height 111
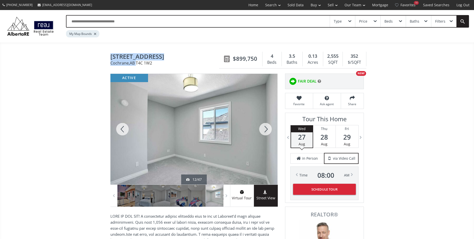
click at [268, 130] on div at bounding box center [266, 129] width 24 height 111
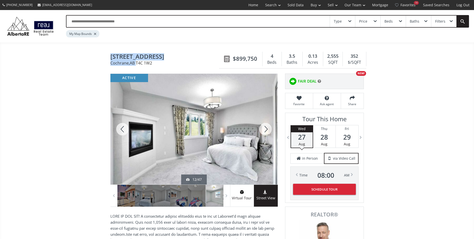
click at [268, 130] on div at bounding box center [266, 129] width 24 height 111
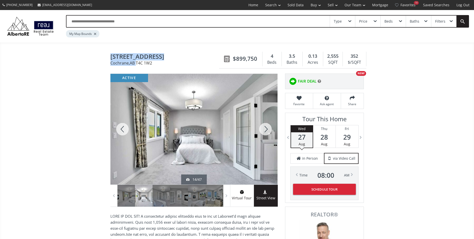
click at [268, 130] on div at bounding box center [266, 129] width 24 height 111
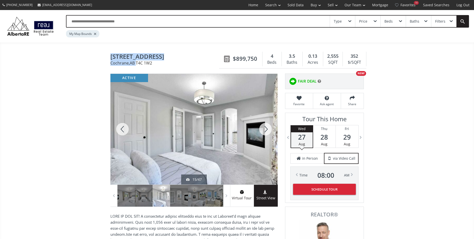
click at [268, 130] on div at bounding box center [266, 129] width 24 height 111
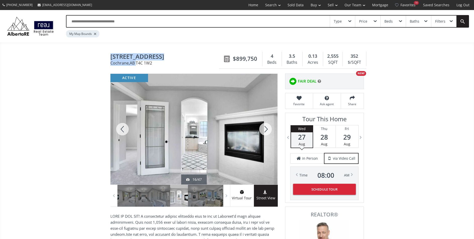
click at [268, 130] on div at bounding box center [266, 129] width 24 height 111
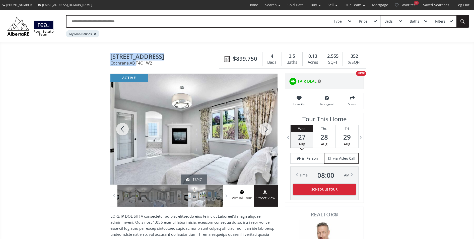
click at [268, 130] on div at bounding box center [266, 129] width 24 height 111
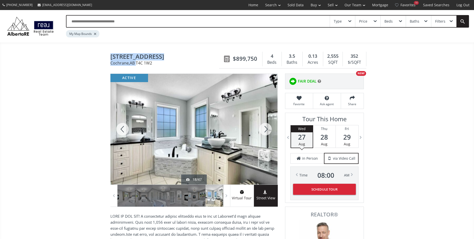
click at [268, 130] on div at bounding box center [266, 129] width 24 height 111
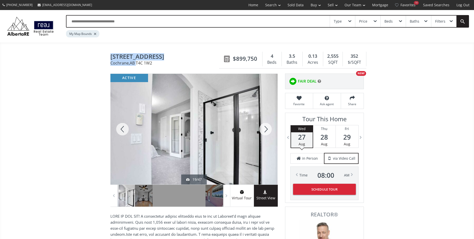
click at [268, 130] on div at bounding box center [266, 129] width 24 height 111
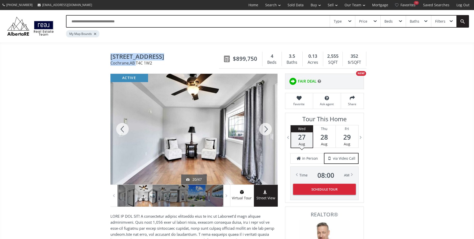
click at [268, 130] on div at bounding box center [266, 129] width 24 height 111
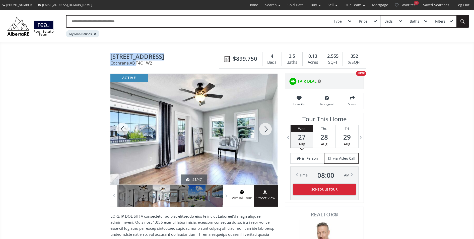
click at [268, 130] on div at bounding box center [266, 129] width 24 height 111
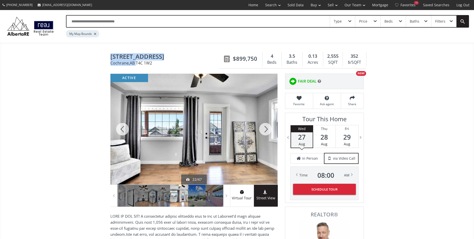
click at [268, 130] on div at bounding box center [266, 129] width 24 height 111
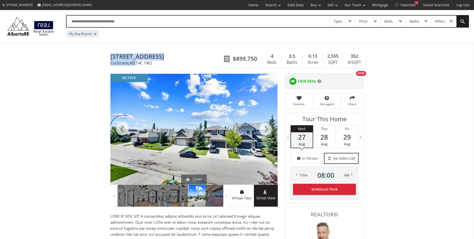
click at [268, 130] on div at bounding box center [266, 129] width 24 height 111
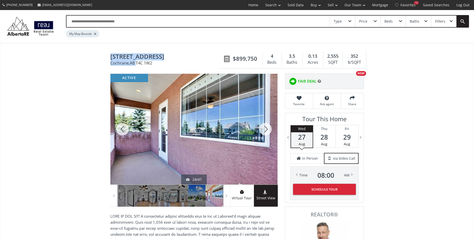
click at [268, 130] on div at bounding box center [266, 129] width 24 height 111
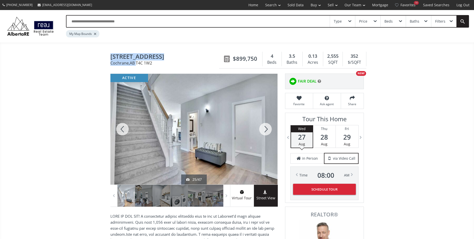
click at [268, 130] on div at bounding box center [266, 129] width 24 height 111
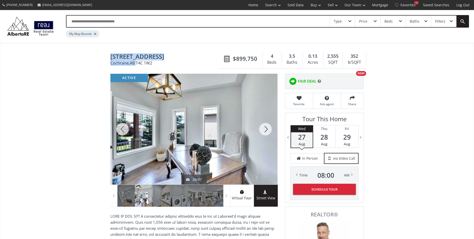
click at [268, 130] on div at bounding box center [266, 129] width 24 height 111
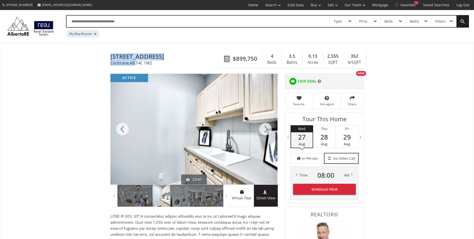
click at [268, 130] on div at bounding box center [266, 129] width 24 height 111
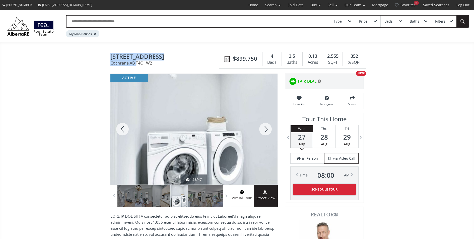
click at [268, 130] on div at bounding box center [266, 129] width 24 height 111
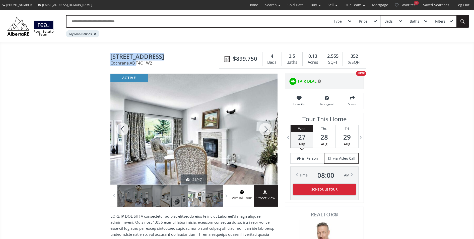
click at [268, 130] on div at bounding box center [266, 129] width 24 height 111
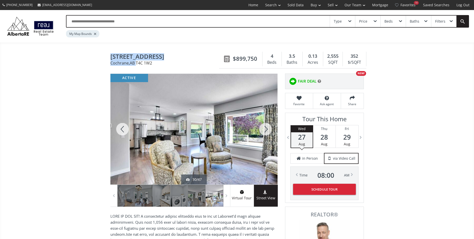
click at [268, 130] on div at bounding box center [266, 129] width 24 height 111
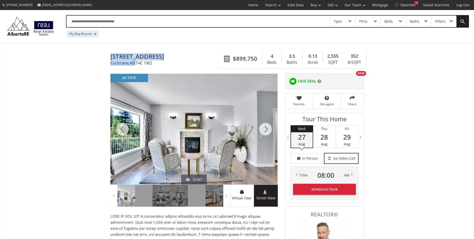
click at [268, 130] on div at bounding box center [266, 129] width 24 height 111
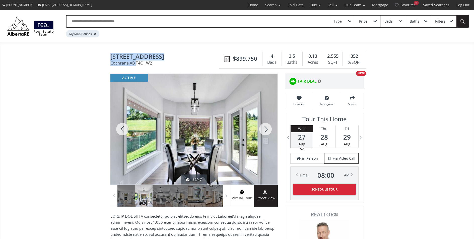
click at [268, 130] on div at bounding box center [266, 129] width 24 height 111
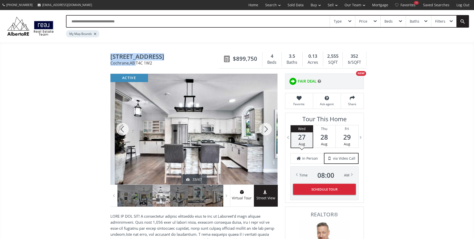
click at [268, 130] on div at bounding box center [266, 129] width 24 height 111
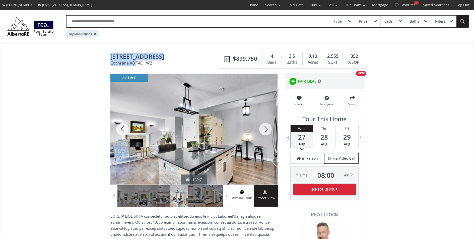
click at [268, 130] on div at bounding box center [266, 129] width 24 height 111
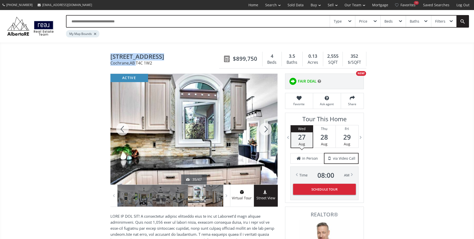
click at [268, 130] on div at bounding box center [266, 129] width 24 height 111
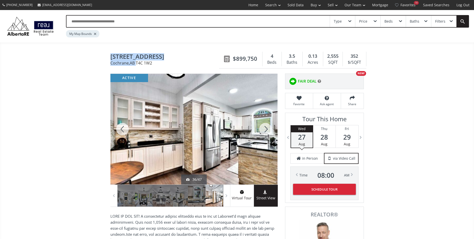
click at [268, 130] on div at bounding box center [266, 129] width 24 height 111
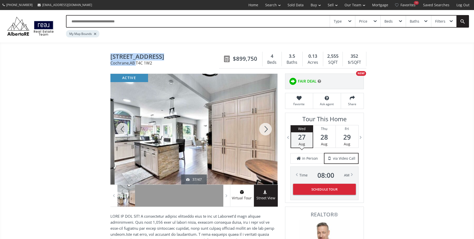
click at [268, 130] on div at bounding box center [266, 129] width 24 height 111
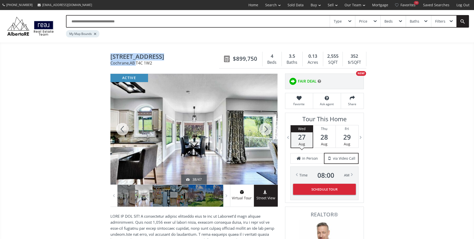
click at [268, 131] on div at bounding box center [266, 129] width 24 height 111
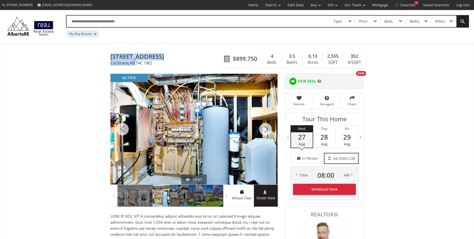
click at [268, 131] on div at bounding box center [266, 129] width 24 height 111
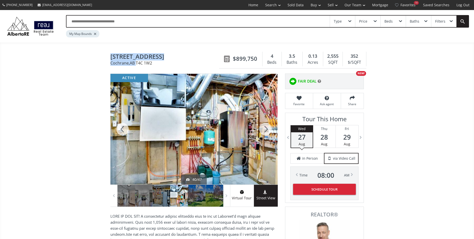
click at [268, 131] on div at bounding box center [266, 129] width 24 height 111
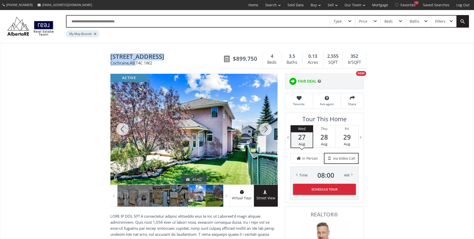
click at [268, 131] on div at bounding box center [266, 129] width 24 height 111
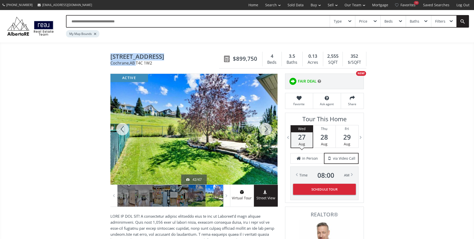
click at [268, 131] on div at bounding box center [266, 129] width 24 height 111
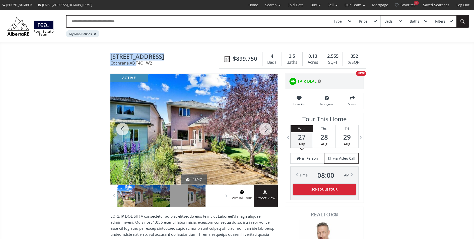
click at [268, 131] on div at bounding box center [266, 129] width 24 height 111
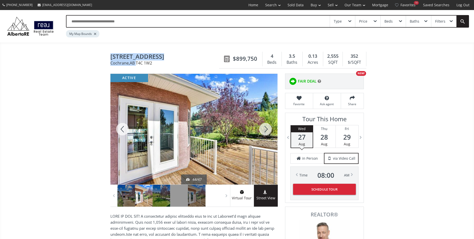
click at [268, 131] on div at bounding box center [266, 129] width 24 height 111
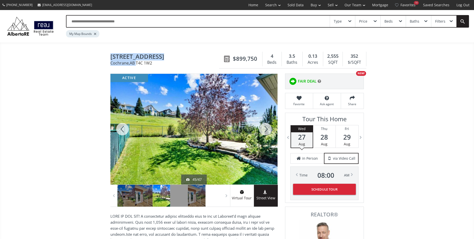
click at [268, 131] on div at bounding box center [266, 129] width 24 height 111
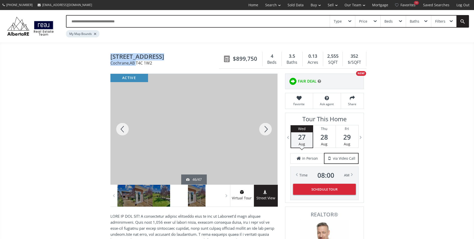
click at [268, 131] on div at bounding box center [266, 129] width 24 height 111
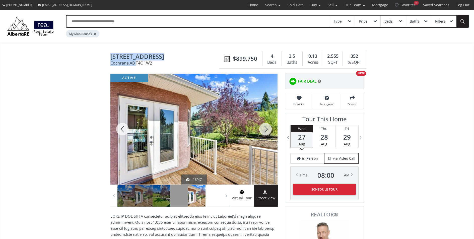
click at [268, 131] on div at bounding box center [266, 129] width 24 height 111
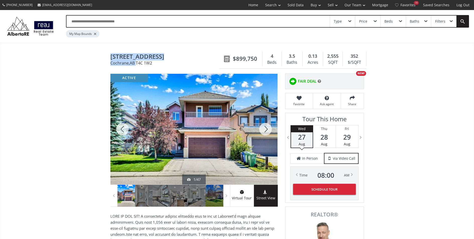
click at [268, 131] on div at bounding box center [266, 129] width 24 height 111
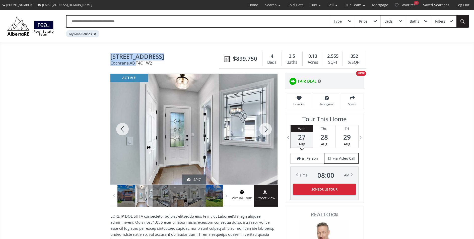
click at [268, 131] on div at bounding box center [266, 129] width 24 height 111
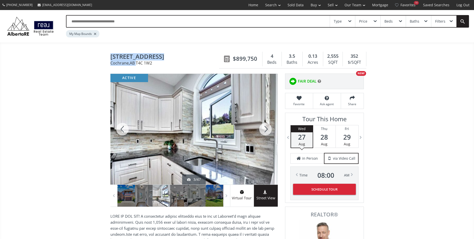
click at [268, 131] on div at bounding box center [266, 129] width 24 height 111
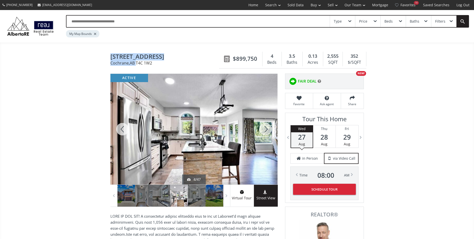
click at [268, 131] on div at bounding box center [266, 129] width 24 height 111
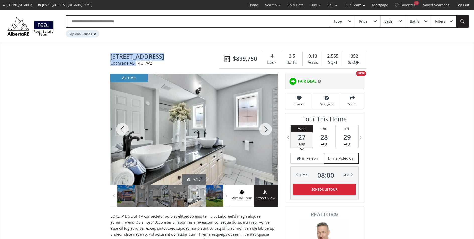
click at [268, 131] on div at bounding box center [266, 129] width 24 height 111
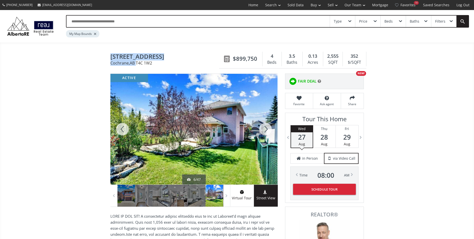
click at [268, 131] on div at bounding box center [266, 129] width 24 height 111
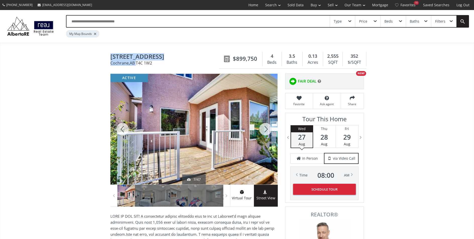
click at [267, 132] on div at bounding box center [266, 129] width 24 height 111
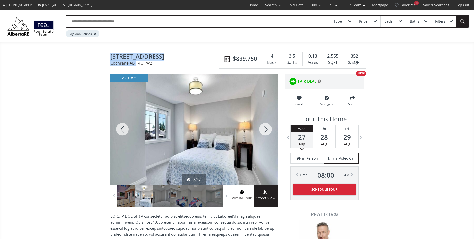
click at [267, 132] on div at bounding box center [266, 129] width 24 height 111
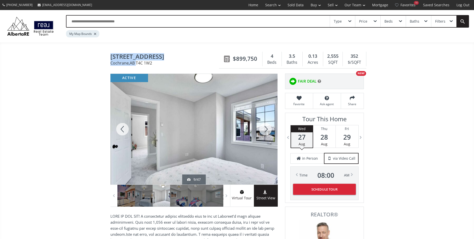
click at [267, 132] on div at bounding box center [266, 129] width 24 height 111
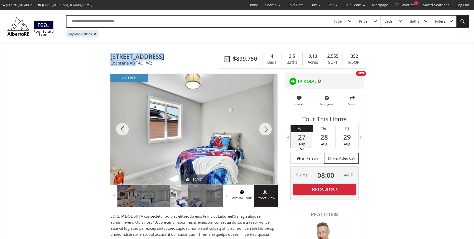
click at [267, 132] on div at bounding box center [266, 129] width 24 height 111
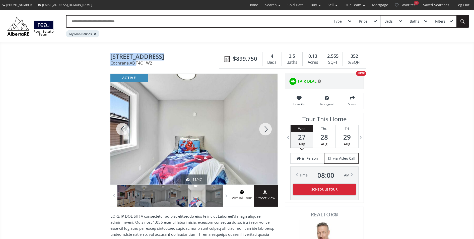
click at [267, 132] on div at bounding box center [266, 129] width 24 height 111
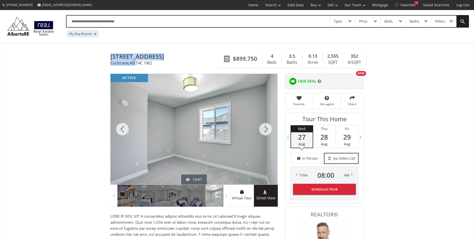
click at [267, 132] on div at bounding box center [266, 129] width 24 height 111
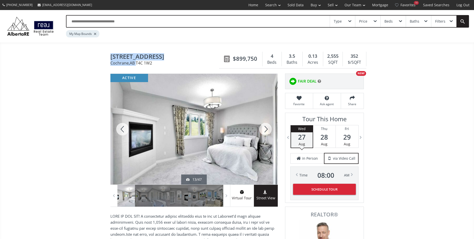
click at [267, 132] on div at bounding box center [266, 129] width 24 height 111
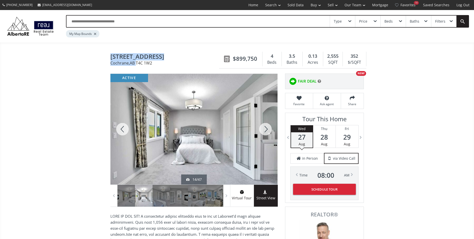
click at [267, 132] on div at bounding box center [266, 129] width 24 height 111
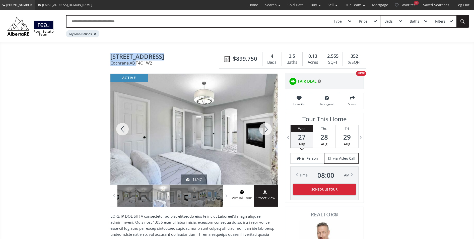
scroll to position [846, 0]
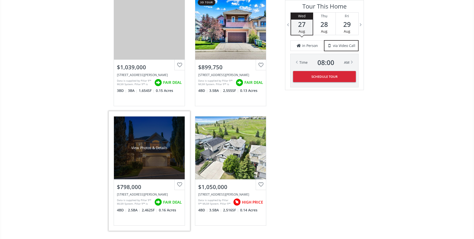
scroll to position [866, 0]
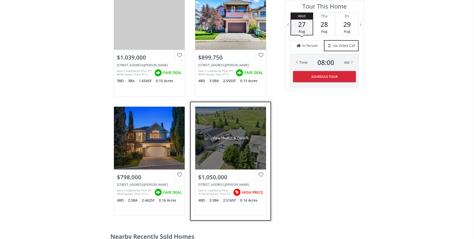
click at [232, 147] on div "View Photos & Details" at bounding box center [230, 138] width 71 height 63
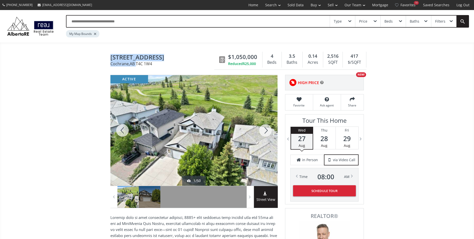
click at [191, 129] on div at bounding box center [193, 130] width 167 height 111
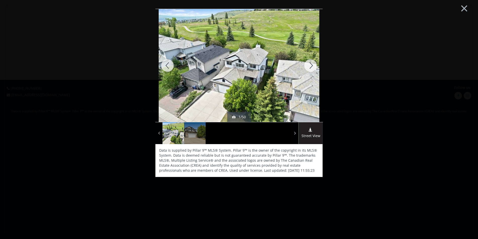
click at [309, 63] on div at bounding box center [310, 65] width 24 height 113
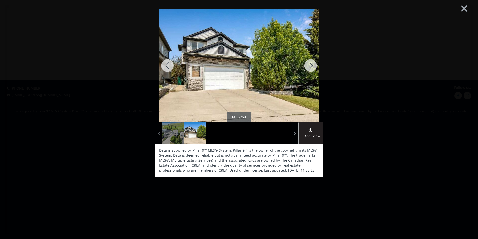
click at [309, 63] on div at bounding box center [310, 65] width 24 height 113
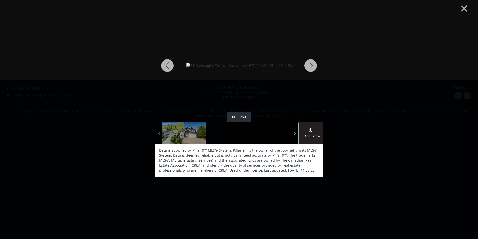
click at [309, 63] on div at bounding box center [310, 65] width 24 height 113
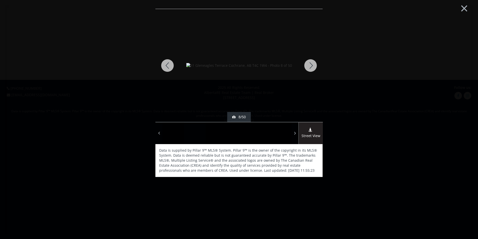
click at [309, 63] on div at bounding box center [310, 65] width 24 height 113
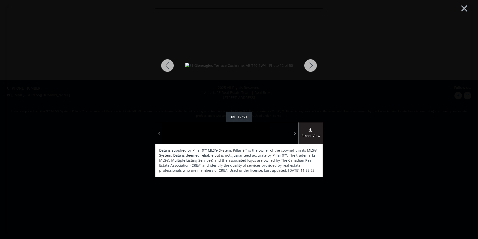
click at [309, 63] on div at bounding box center [310, 65] width 24 height 113
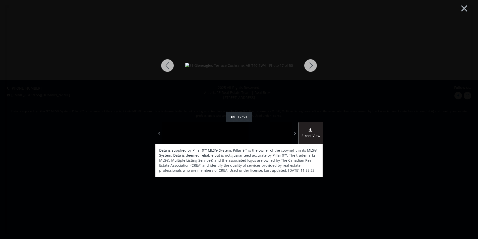
click at [309, 63] on div at bounding box center [310, 65] width 24 height 113
click at [310, 63] on div at bounding box center [310, 65] width 24 height 113
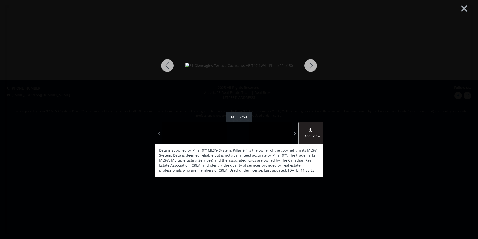
click at [310, 63] on div at bounding box center [310, 65] width 24 height 113
click at [311, 64] on div at bounding box center [310, 65] width 24 height 113
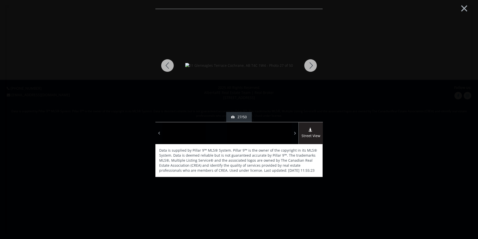
click at [311, 64] on div at bounding box center [310, 65] width 24 height 113
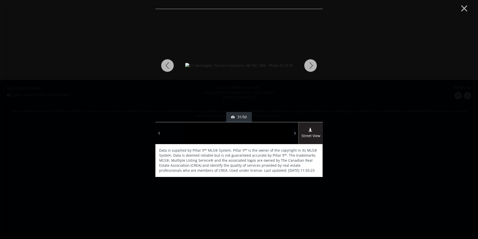
click at [311, 64] on div at bounding box center [310, 65] width 24 height 113
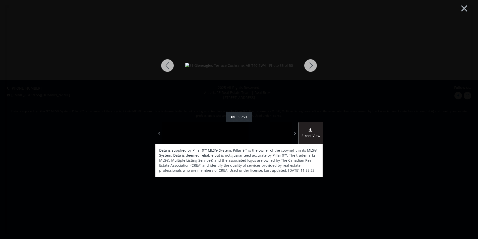
click at [311, 64] on div at bounding box center [310, 65] width 24 height 113
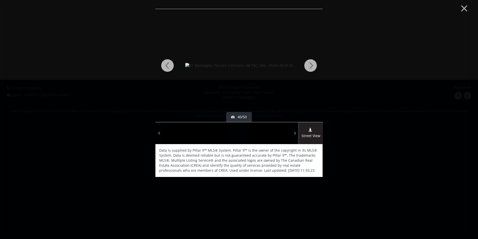
click at [311, 64] on div at bounding box center [310, 65] width 24 height 113
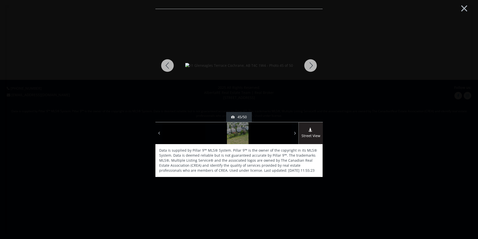
click at [311, 64] on div at bounding box center [310, 65] width 24 height 113
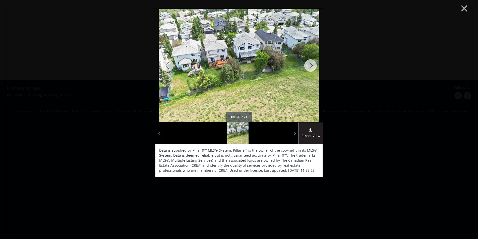
click at [306, 67] on div at bounding box center [310, 65] width 24 height 113
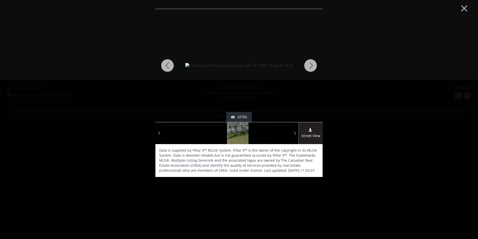
click at [306, 67] on div at bounding box center [310, 65] width 24 height 113
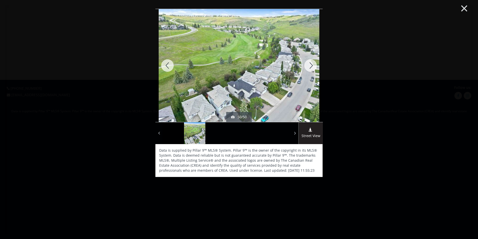
click at [464, 13] on button "×" at bounding box center [464, 7] width 28 height 21
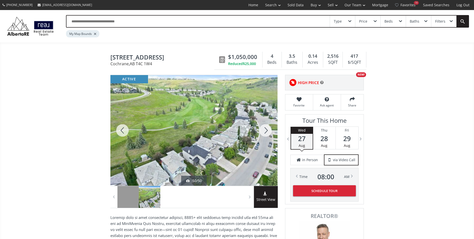
scroll to position [1, 0]
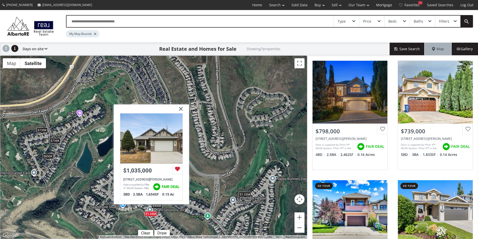
click at [180, 107] on img at bounding box center [179, 110] width 13 height 13
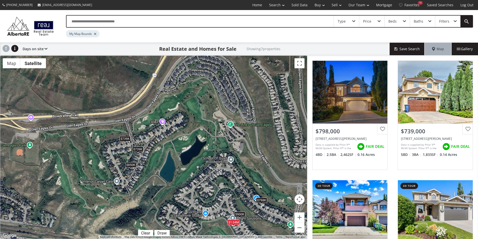
drag, startPoint x: 88, startPoint y: 157, endPoint x: 174, endPoint y: 163, distance: 87.1
click at [174, 163] on div "To navigate, press the arrow keys. $798K $739K $900K $850K $739K $1.04M $1.05M" at bounding box center [153, 147] width 307 height 183
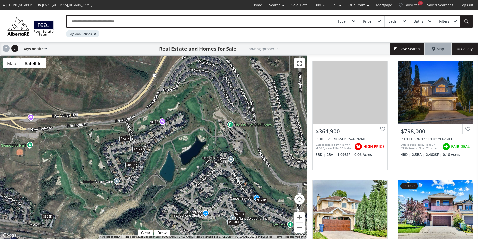
click at [131, 167] on div "$850K" at bounding box center [130, 164] width 11 height 5
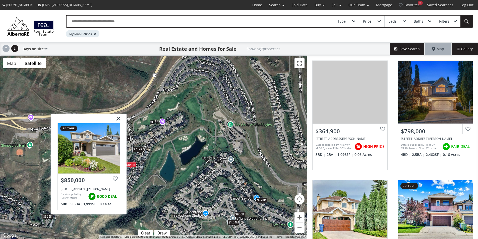
click at [140, 152] on div "To navigate, press the arrow keys. $365K $798K $739K $900K $850K $739K $1.04M G…" at bounding box center [153, 147] width 307 height 183
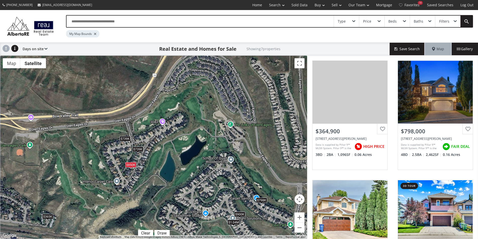
click at [140, 148] on div "$739K" at bounding box center [137, 148] width 11 height 5
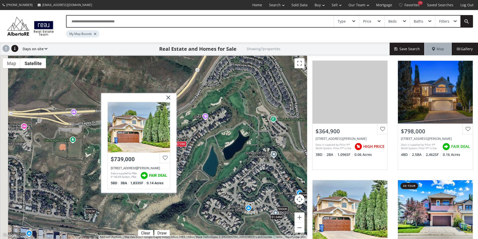
drag, startPoint x: 171, startPoint y: 150, endPoint x: 218, endPoint y: 145, distance: 46.7
click at [218, 145] on div "To navigate, press the arrow keys. $365K $798K $739K $900K $850K $739K $1.04M G…" at bounding box center [153, 147] width 307 height 183
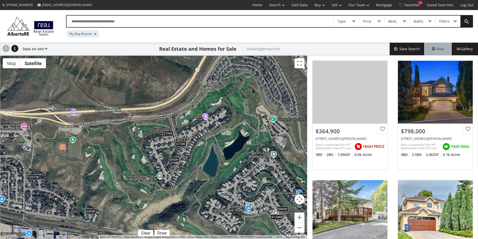
click at [168, 134] on div "$739K" at bounding box center [167, 133] width 11 height 5
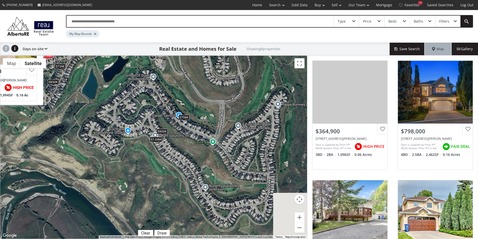
drag, startPoint x: 241, startPoint y: 186, endPoint x: 124, endPoint y: 112, distance: 138.7
click at [124, 112] on div "To navigate, press the arrow keys. $365K $798K $575K $739K $900K $850K $739K $1…" at bounding box center [153, 147] width 307 height 183
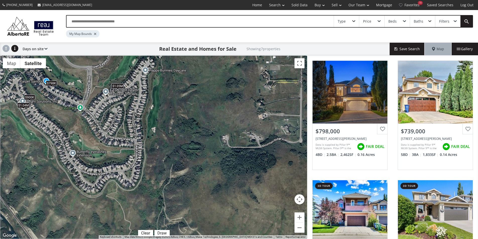
drag, startPoint x: 237, startPoint y: 164, endPoint x: 103, endPoint y: 130, distance: 137.8
click at [103, 130] on div "To navigate, press the arrow keys. $798K $739K $900K $850K $739K $1.04M $1.05M" at bounding box center [153, 147] width 307 height 183
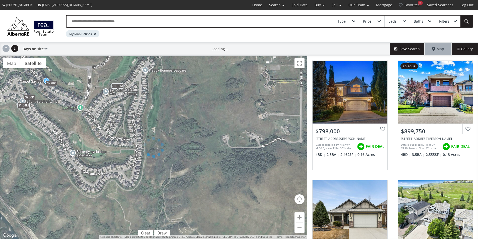
drag, startPoint x: 220, startPoint y: 145, endPoint x: 212, endPoint y: 86, distance: 59.8
click at [212, 86] on div at bounding box center [153, 146] width 307 height 183
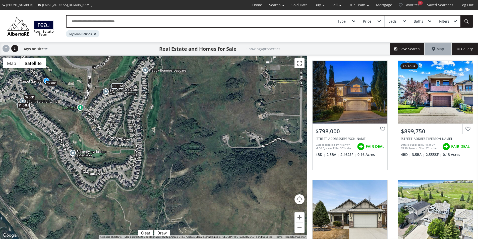
drag, startPoint x: 163, startPoint y: 163, endPoint x: 208, endPoint y: 90, distance: 85.1
click at [208, 90] on div "← Move left → Move right ↑ Move up ↓ Move down + Zoom in - Zoom out Home Jump l…" at bounding box center [153, 146] width 307 height 183
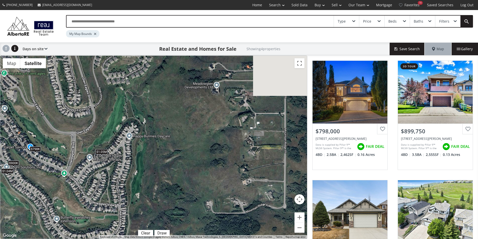
drag, startPoint x: 202, startPoint y: 121, endPoint x: 183, endPoint y: 190, distance: 71.9
click at [183, 191] on div "To navigate, press the arrow keys. $798K $900K $1.04M $1.05M" at bounding box center [153, 147] width 307 height 183
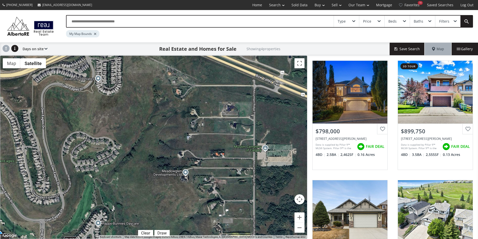
drag, startPoint x: 244, startPoint y: 115, endPoint x: 216, endPoint y: 199, distance: 88.2
click at [216, 199] on div "To navigate, press the arrow keys. $798K $900K $1.04M $1.05M" at bounding box center [153, 147] width 307 height 183
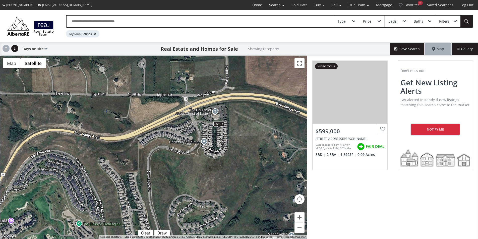
drag, startPoint x: 152, startPoint y: 90, endPoint x: 259, endPoint y: 153, distance: 124.7
click at [259, 153] on div "To navigate, press the arrow keys. $599K" at bounding box center [153, 147] width 307 height 183
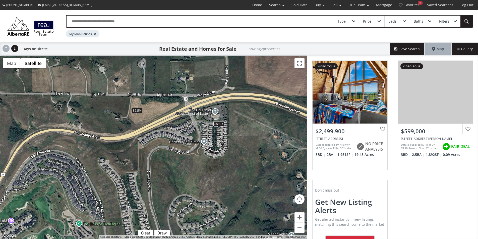
click at [219, 125] on div "$599K" at bounding box center [218, 123] width 11 height 5
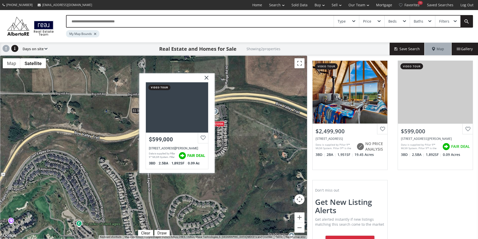
click at [205, 75] on img at bounding box center [204, 79] width 13 height 13
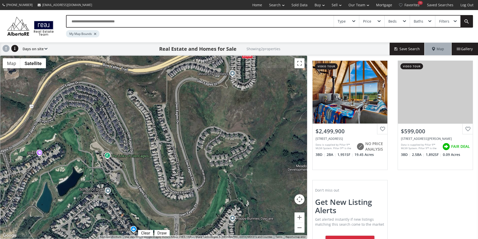
drag, startPoint x: 197, startPoint y: 170, endPoint x: 219, endPoint y: 111, distance: 62.6
click at [219, 111] on div "To navigate, press the arrow keys. $2.5M $599K" at bounding box center [153, 147] width 307 height 183
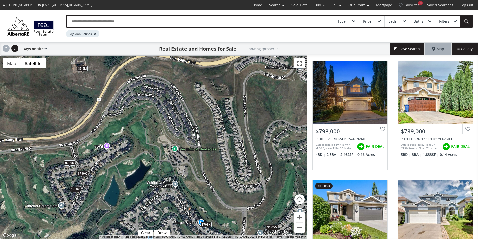
drag, startPoint x: 222, startPoint y: 169, endPoint x: 295, endPoint y: 160, distance: 73.8
click at [295, 160] on div "To navigate, press the arrow keys. $798K $739K $850K $739K $5.5M $1.05M $599K" at bounding box center [153, 147] width 307 height 183
